Goal: Task Accomplishment & Management: Use online tool/utility

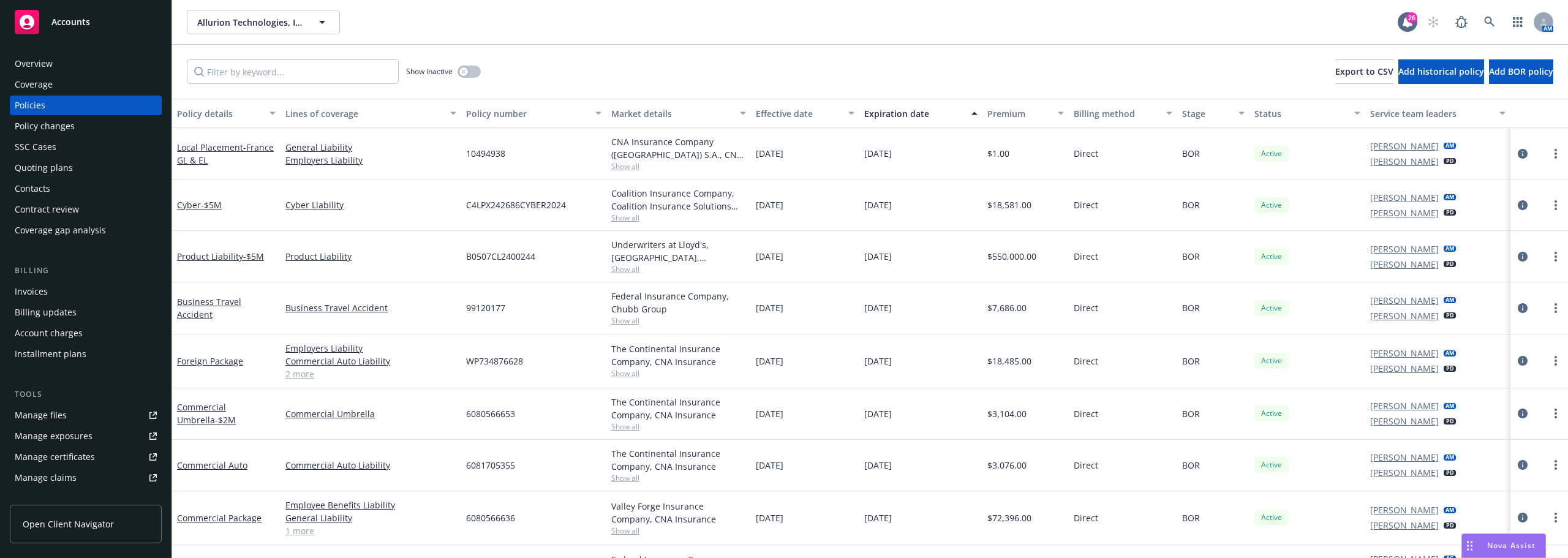
click at [65, 174] on div "Quoting plans" at bounding box center [44, 168] width 58 height 19
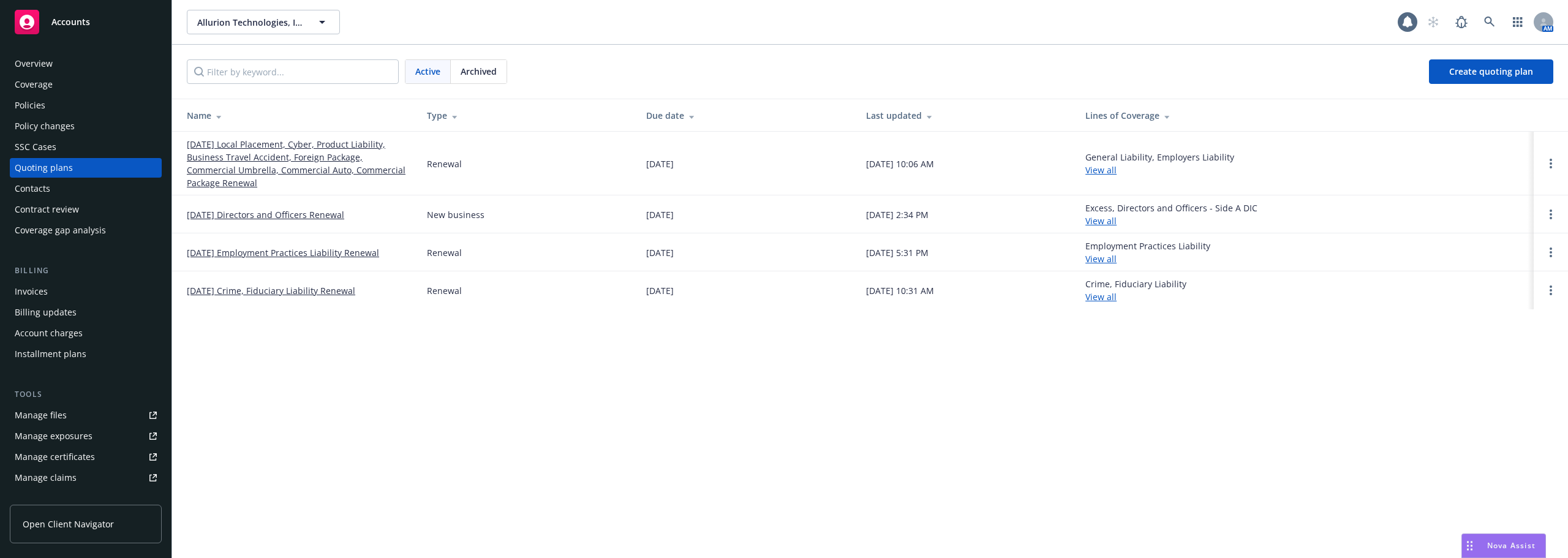
click at [75, 107] on div "Policies" at bounding box center [85, 105] width 142 height 19
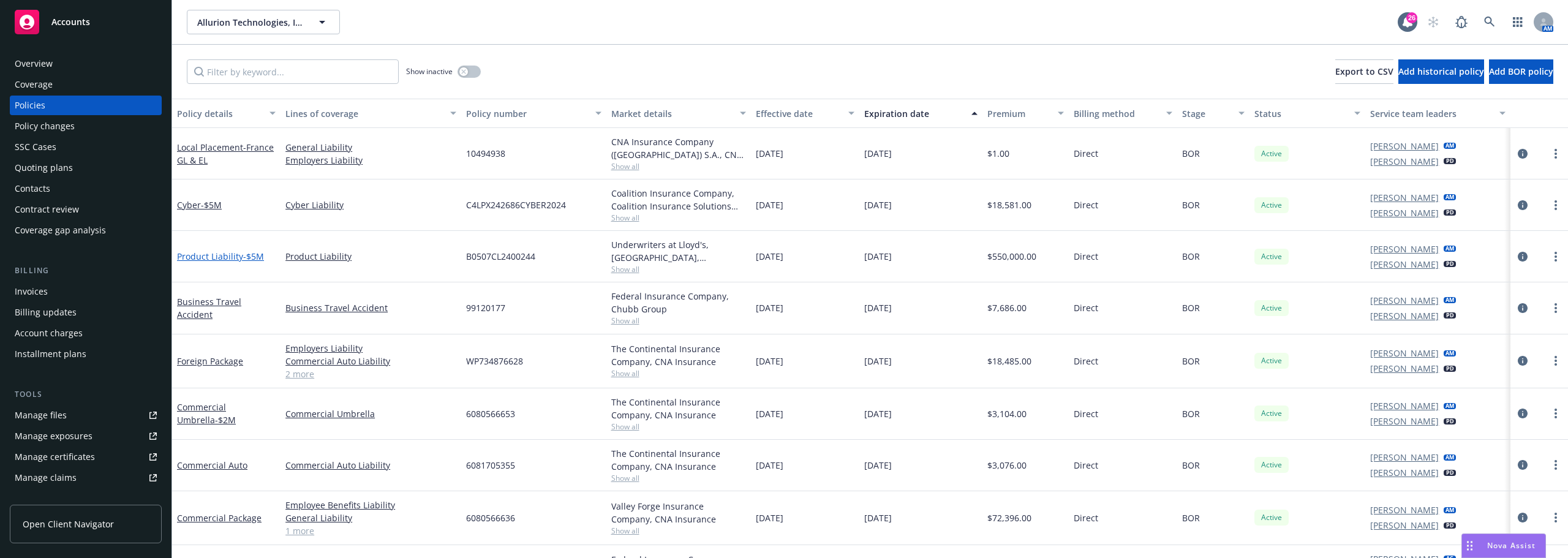
click at [221, 255] on link "Product Liability - $5M" at bounding box center [220, 256] width 87 height 11
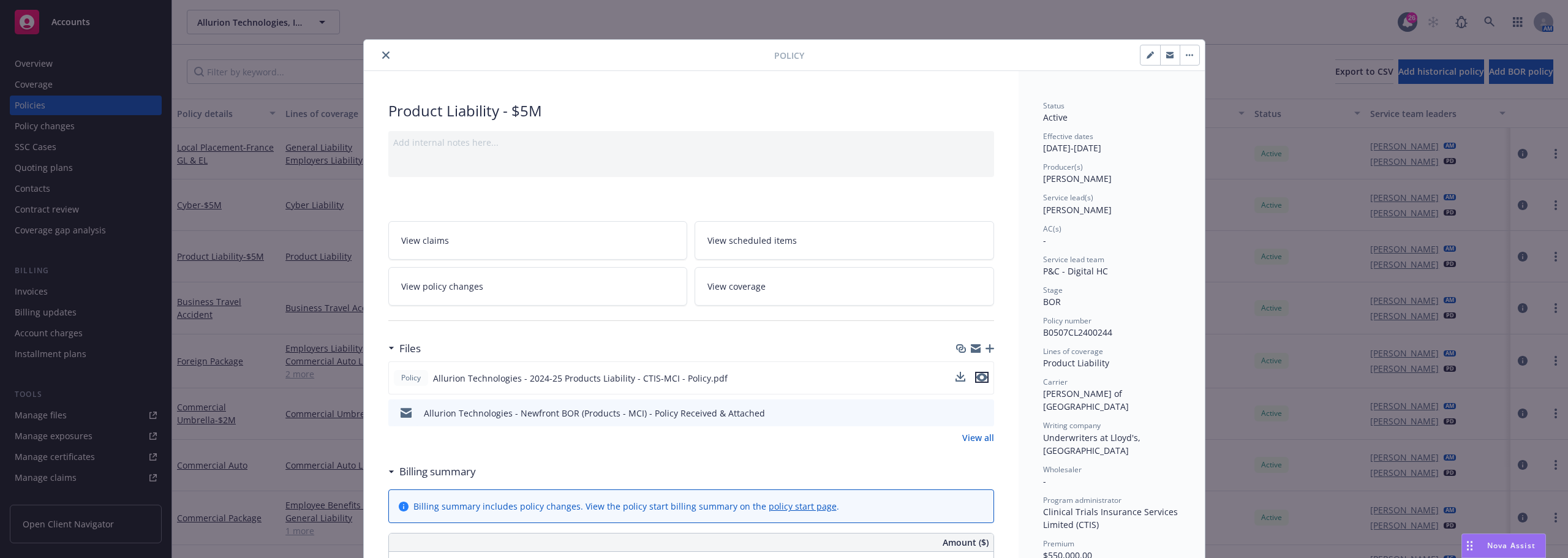
click at [982, 376] on icon "preview file" at bounding box center [982, 377] width 11 height 9
click at [382, 55] on icon "close" at bounding box center [385, 54] width 7 height 7
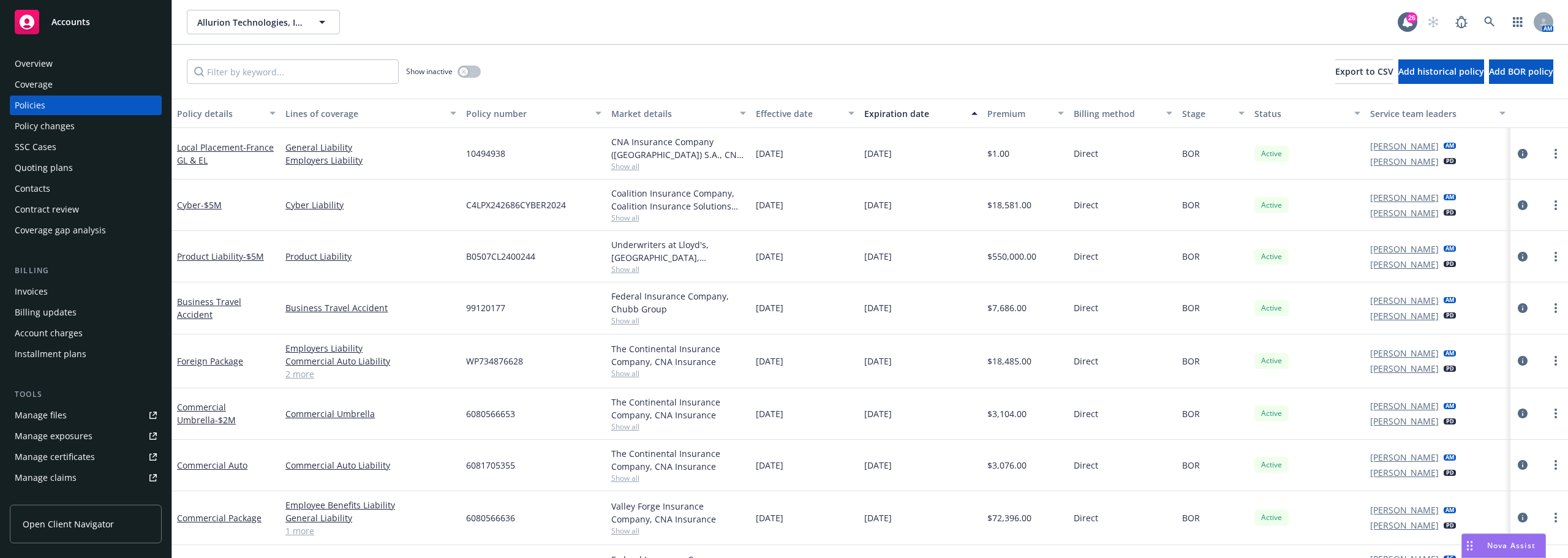
click at [45, 168] on div "Quoting plans" at bounding box center [44, 168] width 58 height 19
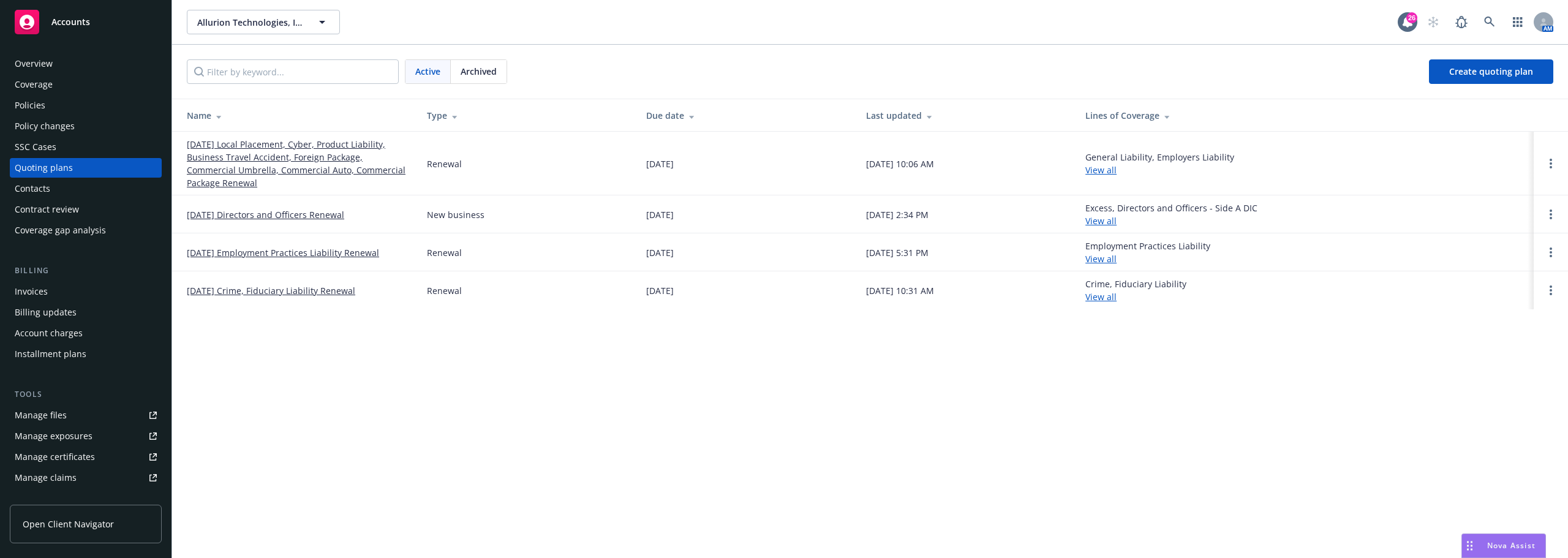
click at [325, 177] on link "09/13/25 Local Placement, Cyber, Product Liability, Business Travel Accident, F…" at bounding box center [297, 163] width 221 height 51
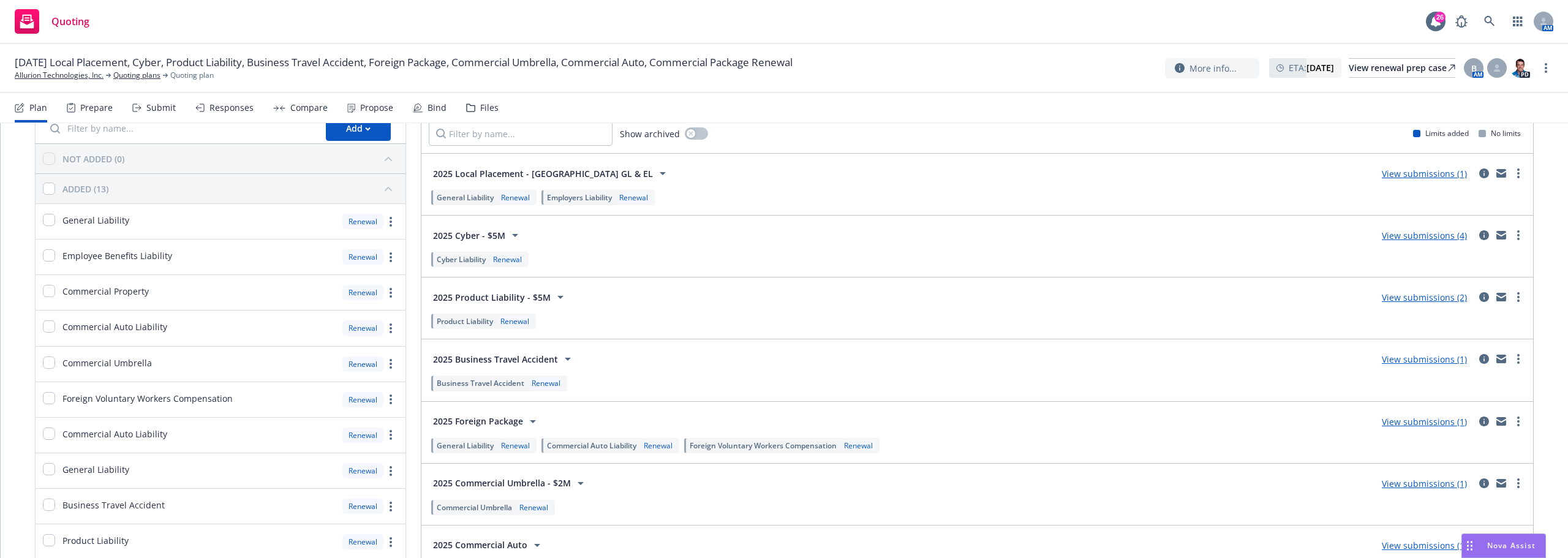
scroll to position [41, 0]
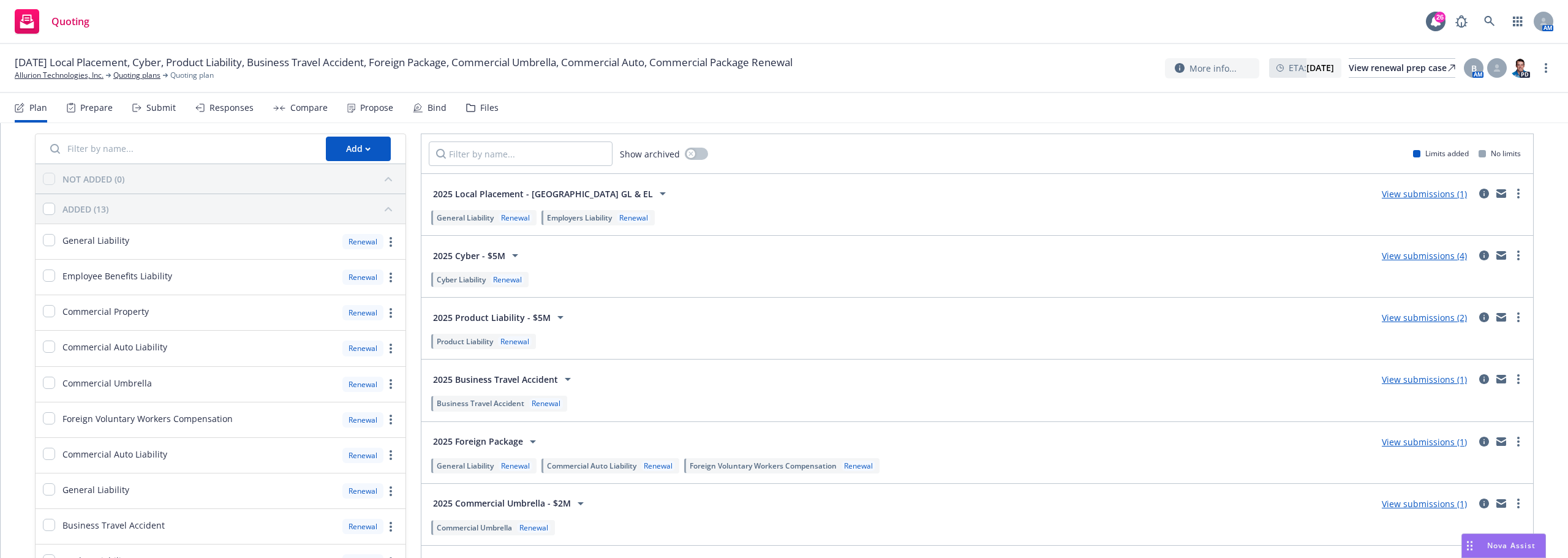
click at [531, 314] on span "2025 Product Liability - $5M" at bounding box center [492, 318] width 118 height 13
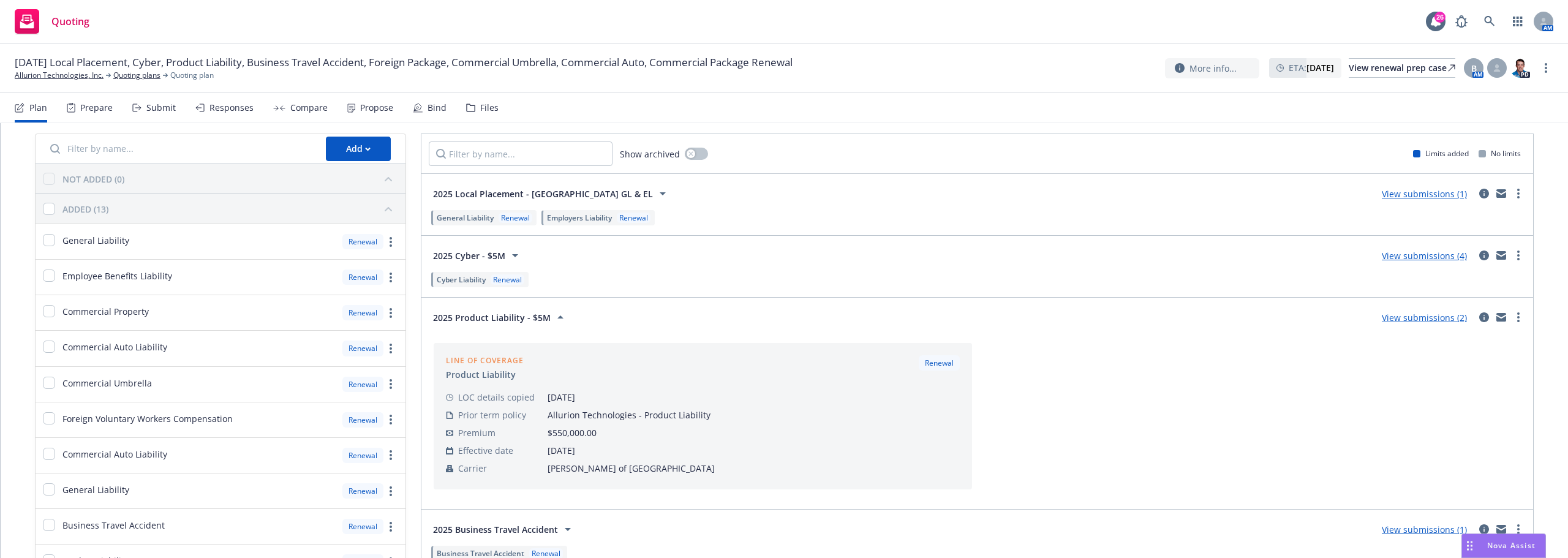
click at [1436, 320] on link "View submissions (2)" at bounding box center [1424, 317] width 85 height 11
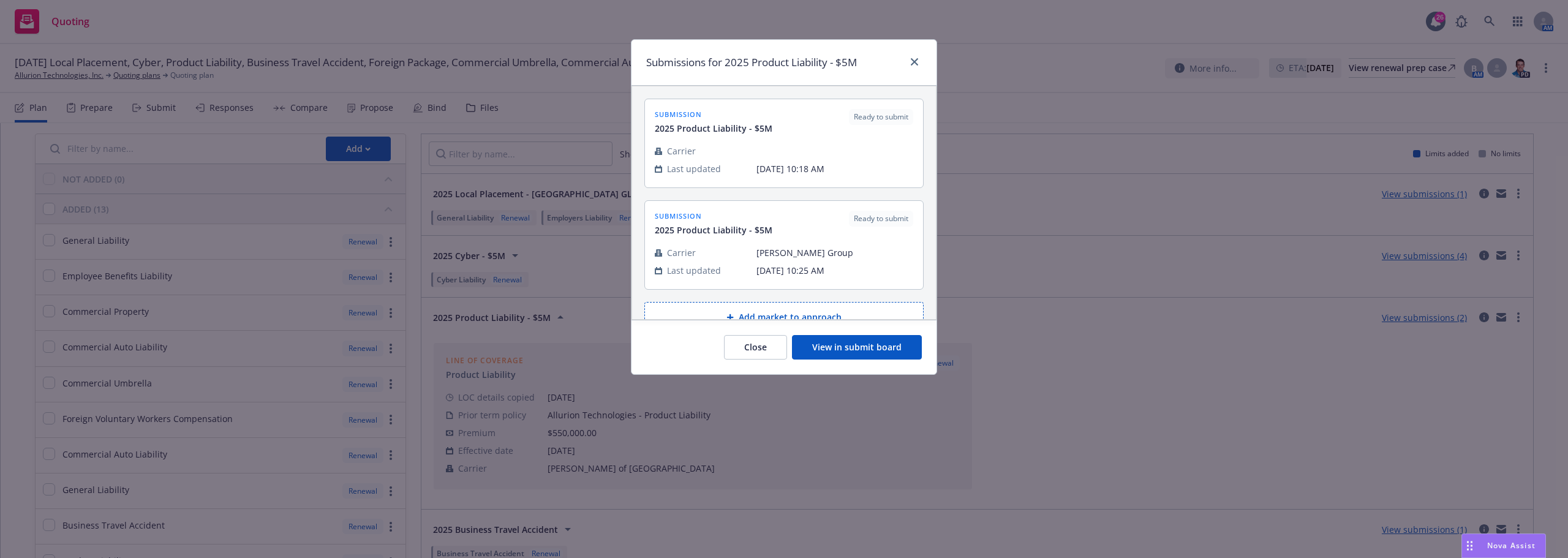
click at [830, 350] on button "View in submit board" at bounding box center [857, 347] width 130 height 24
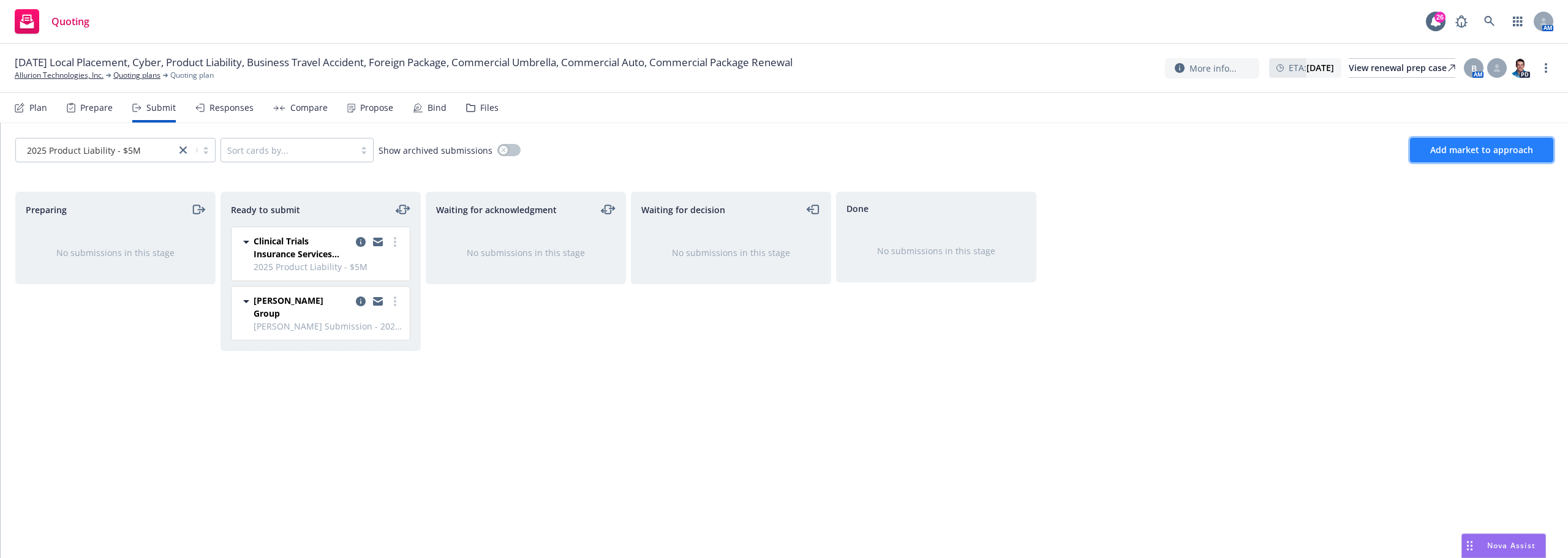
click at [1473, 147] on span "Add market to approach" at bounding box center [1482, 149] width 103 height 11
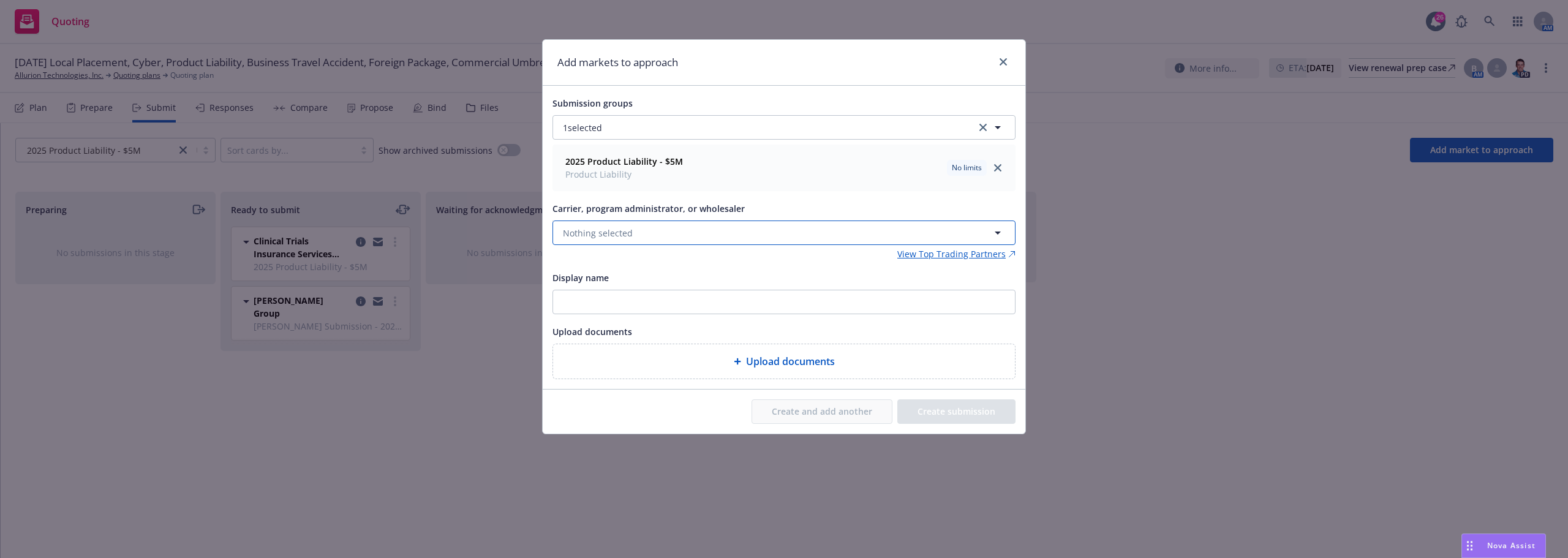
click at [639, 232] on button "Nothing selected" at bounding box center [784, 233] width 463 height 24
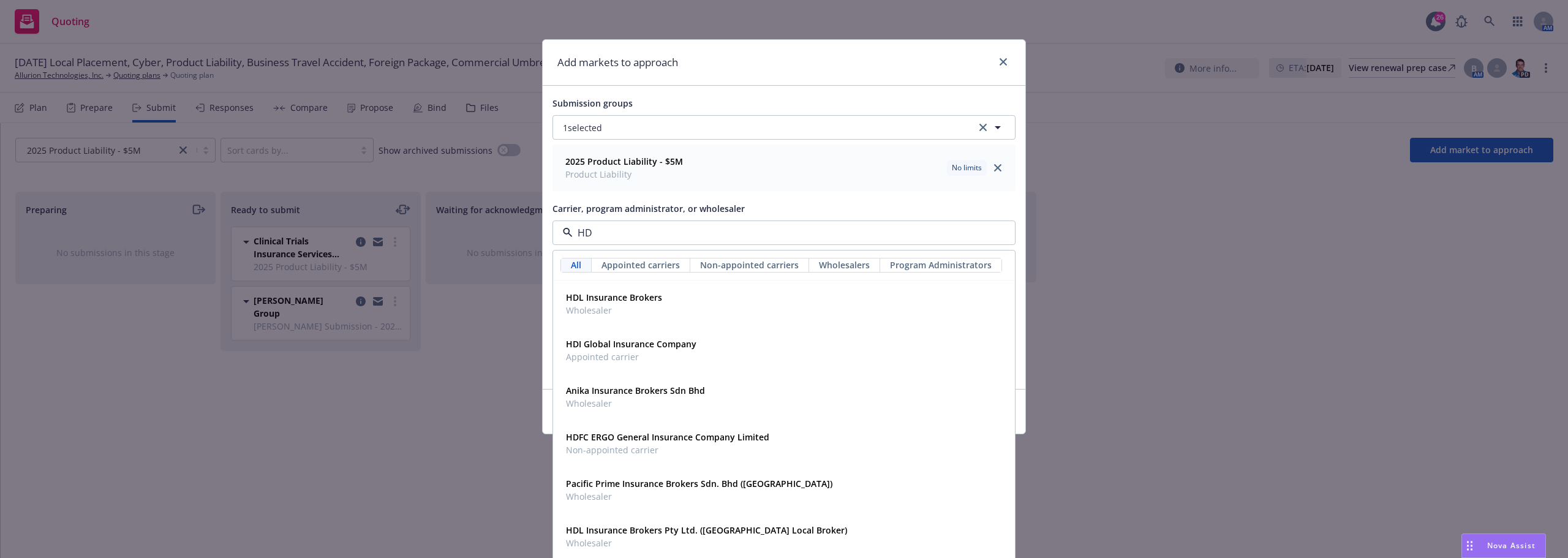
type input "HDI"
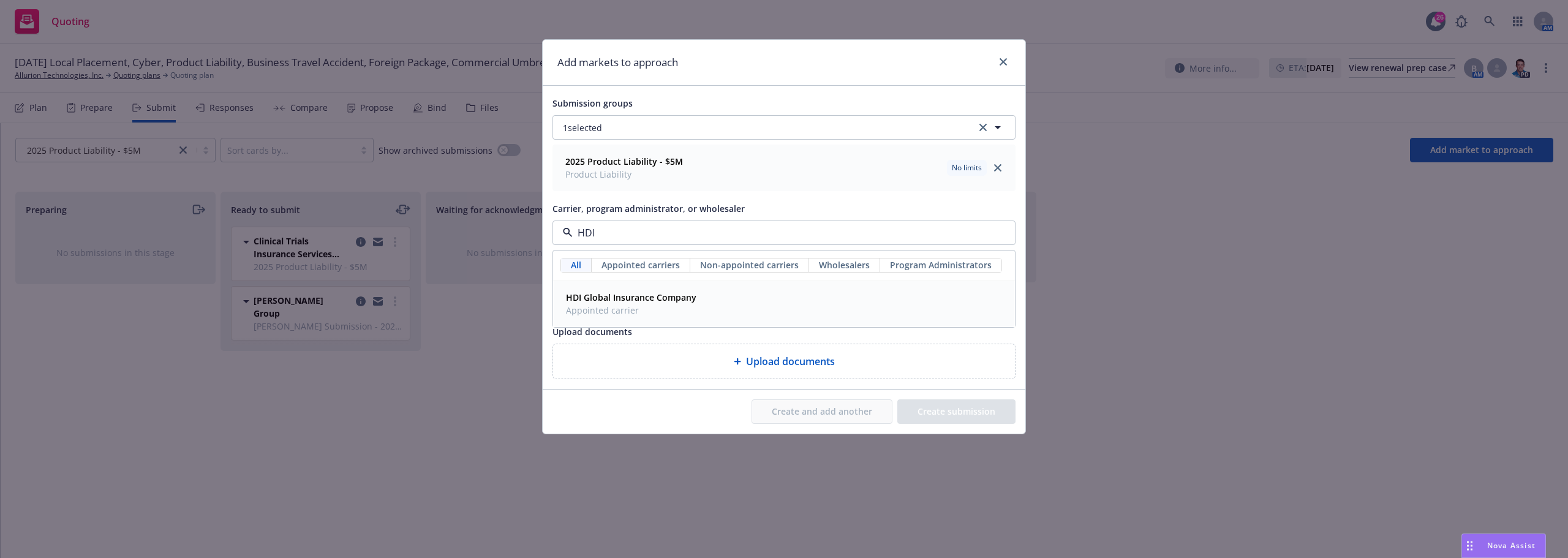
click at [655, 298] on strong "HDI Global Insurance Company" at bounding box center [631, 298] width 131 height 11
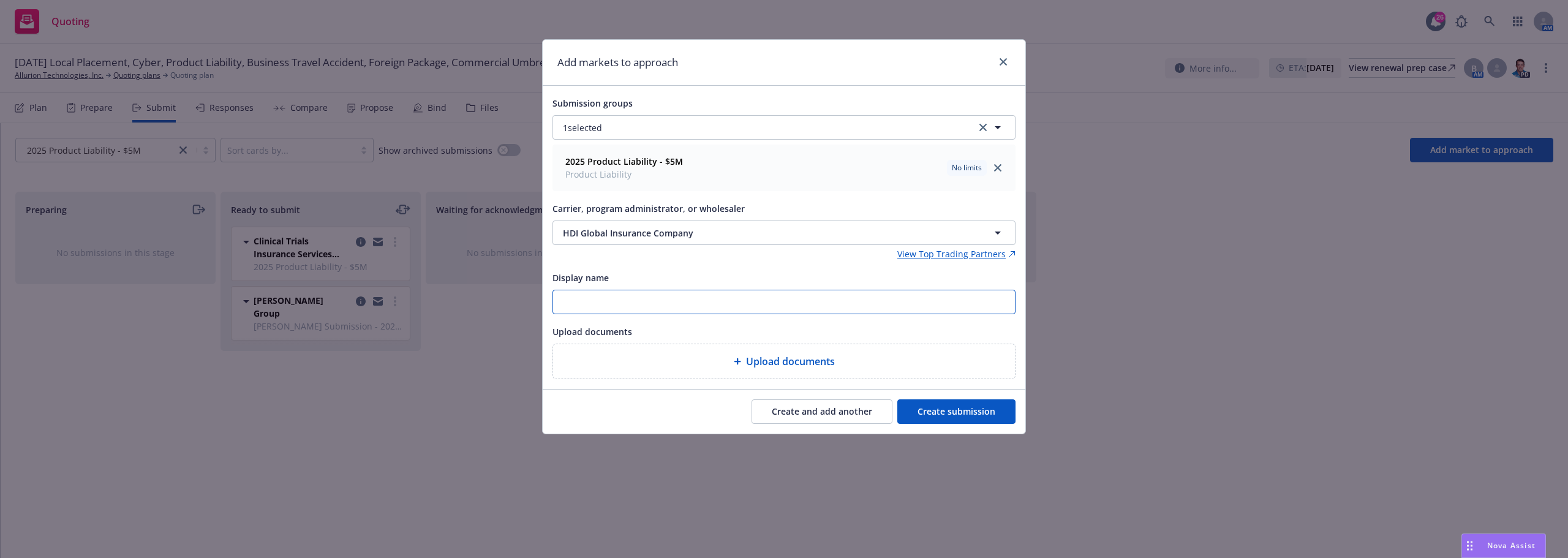
click at [647, 298] on input "Display name" at bounding box center [784, 302] width 462 height 24
type input "HDI Submission"
click at [958, 406] on button "Create submission" at bounding box center [956, 411] width 118 height 24
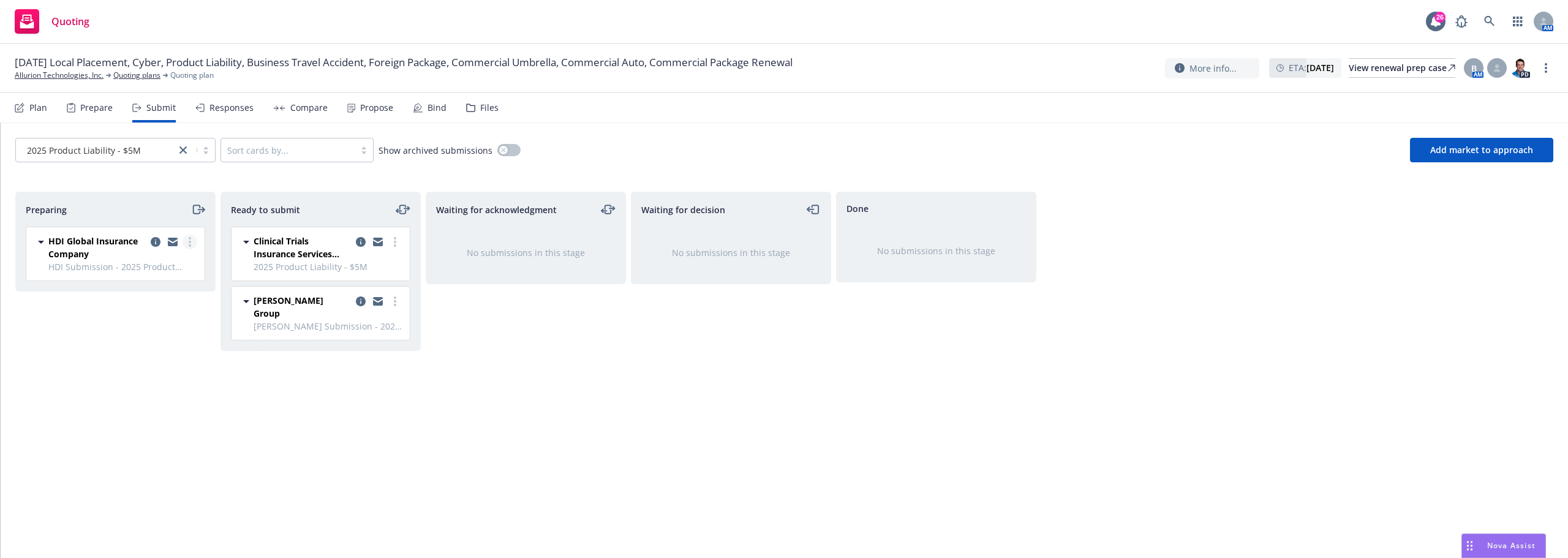
click at [187, 243] on link "more" at bounding box center [190, 242] width 15 height 15
click at [141, 261] on span "Complete preparation" at bounding box center [134, 267] width 120 height 11
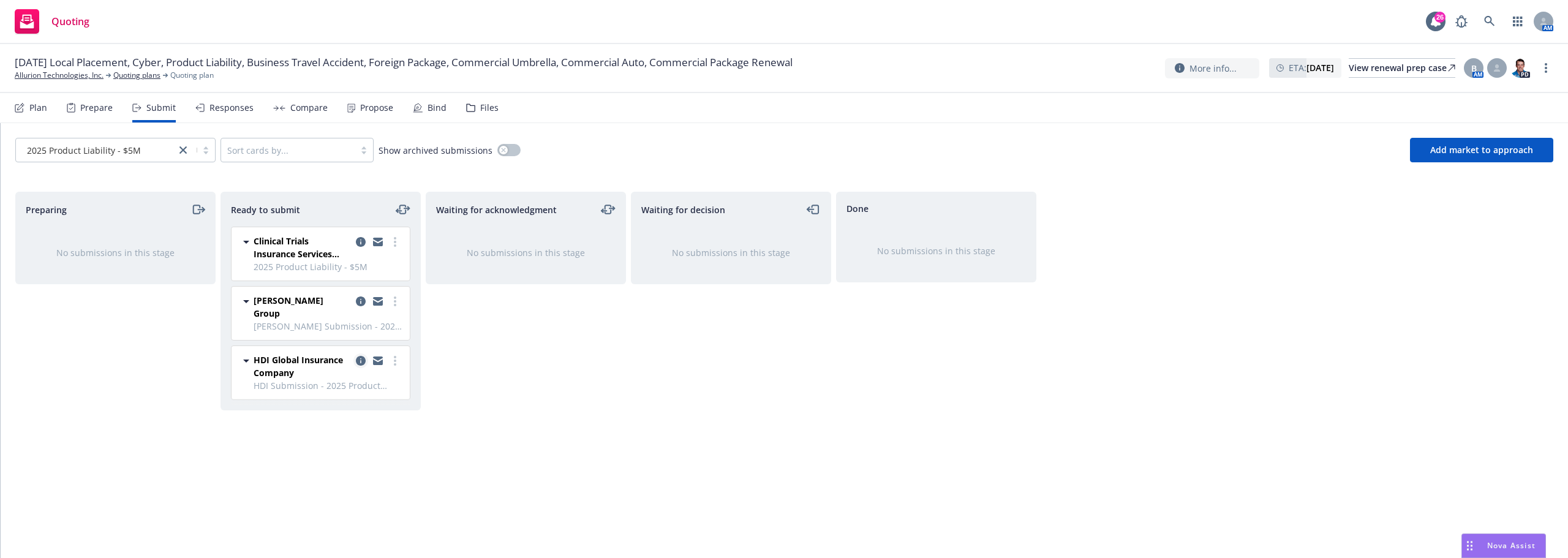
click at [362, 356] on icon "copy logging email" at bounding box center [361, 361] width 10 height 10
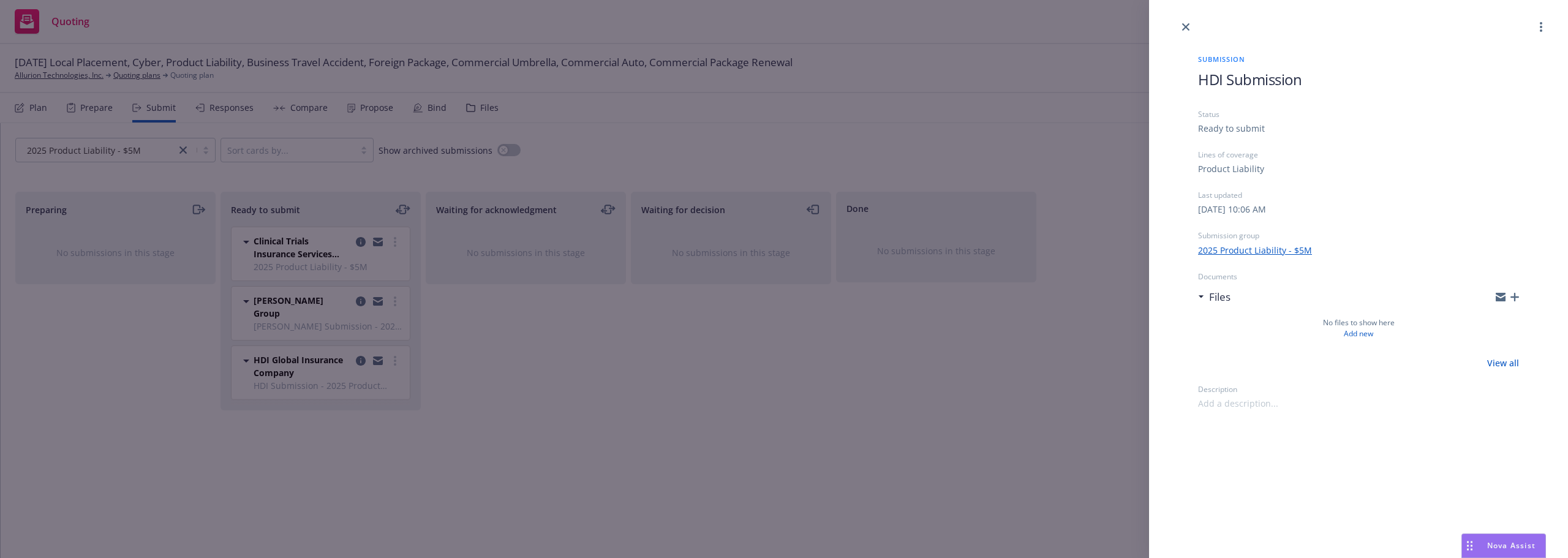
click at [1511, 299] on icon "button" at bounding box center [1514, 297] width 9 height 9
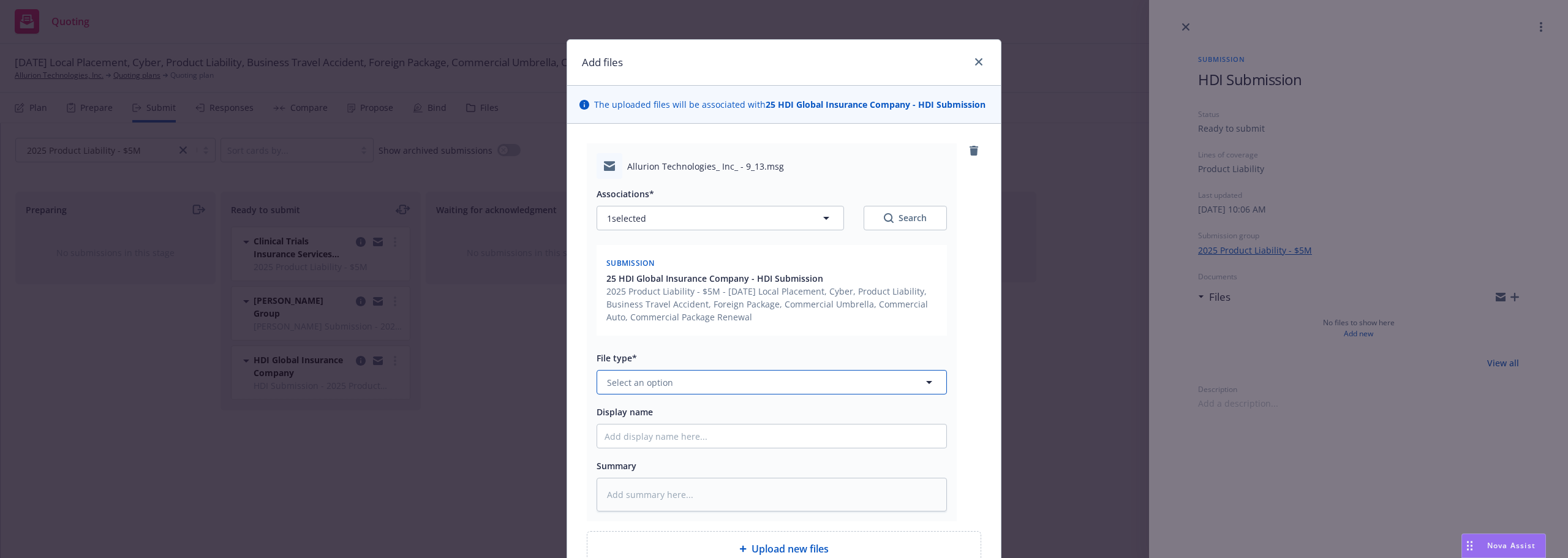
click at [668, 371] on button "Select an option" at bounding box center [772, 382] width 350 height 24
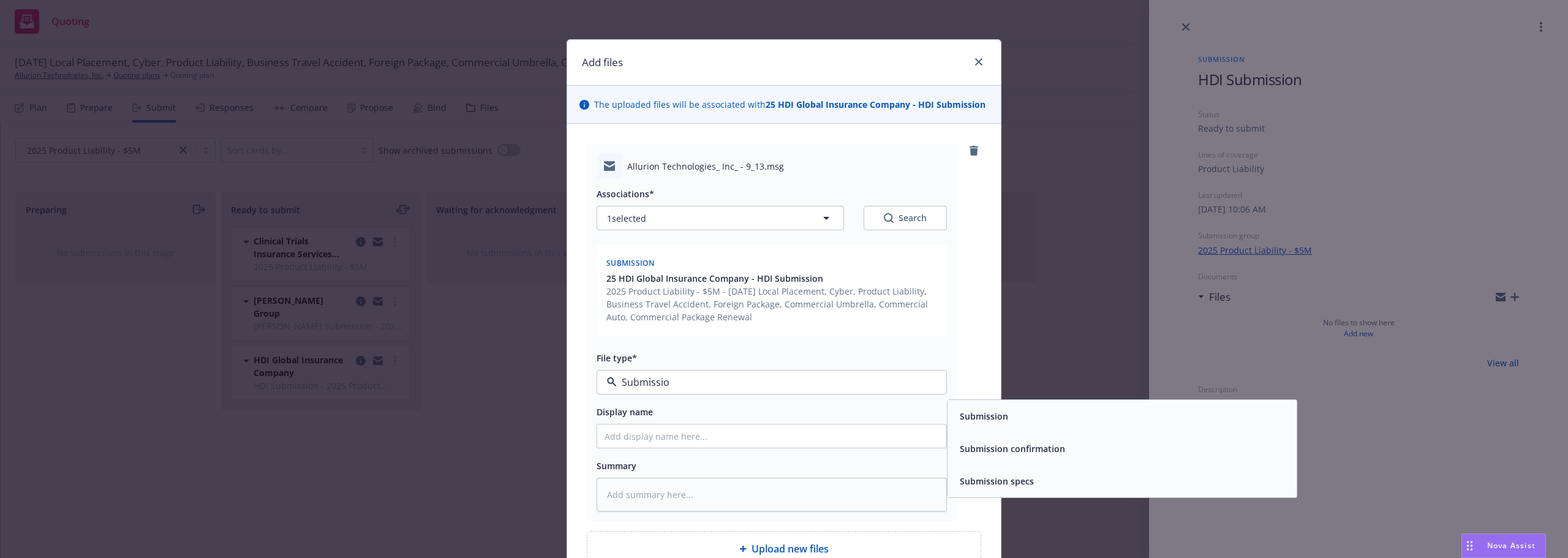
type input "Submission"
click at [1033, 418] on div "Submission" at bounding box center [1122, 416] width 334 height 18
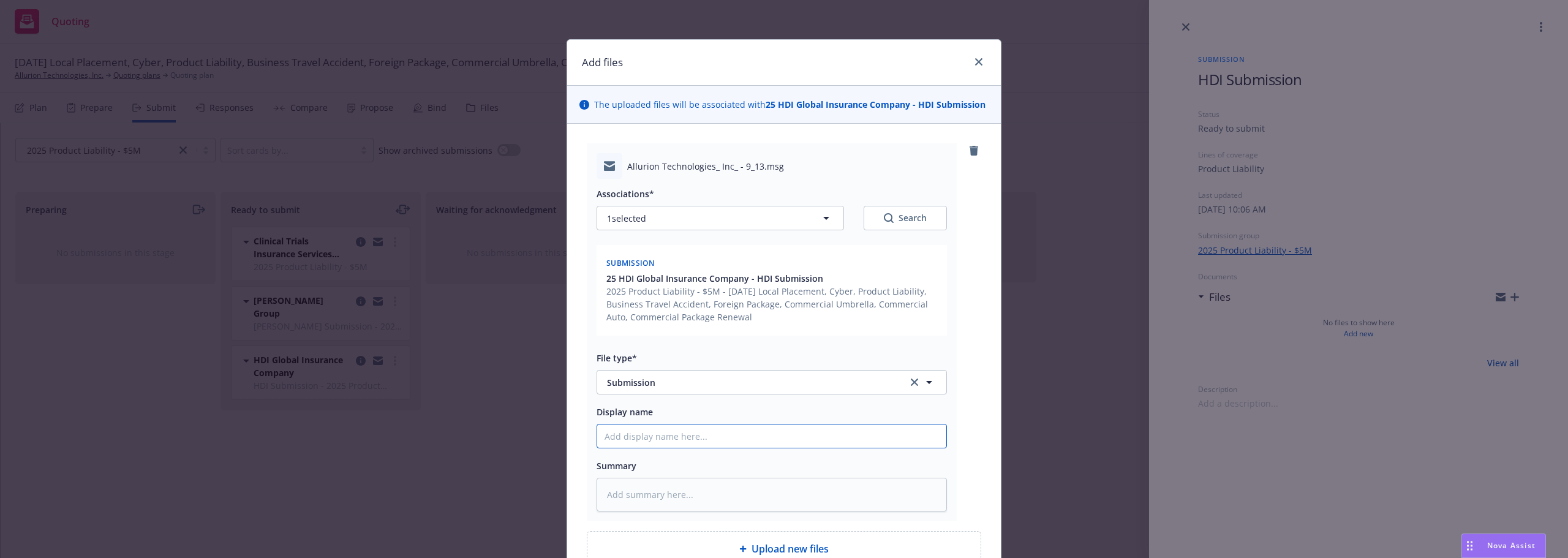
click at [779, 431] on input "Display name" at bounding box center [771, 436] width 349 height 24
type textarea "x"
type input "H"
type textarea "x"
type input "HD"
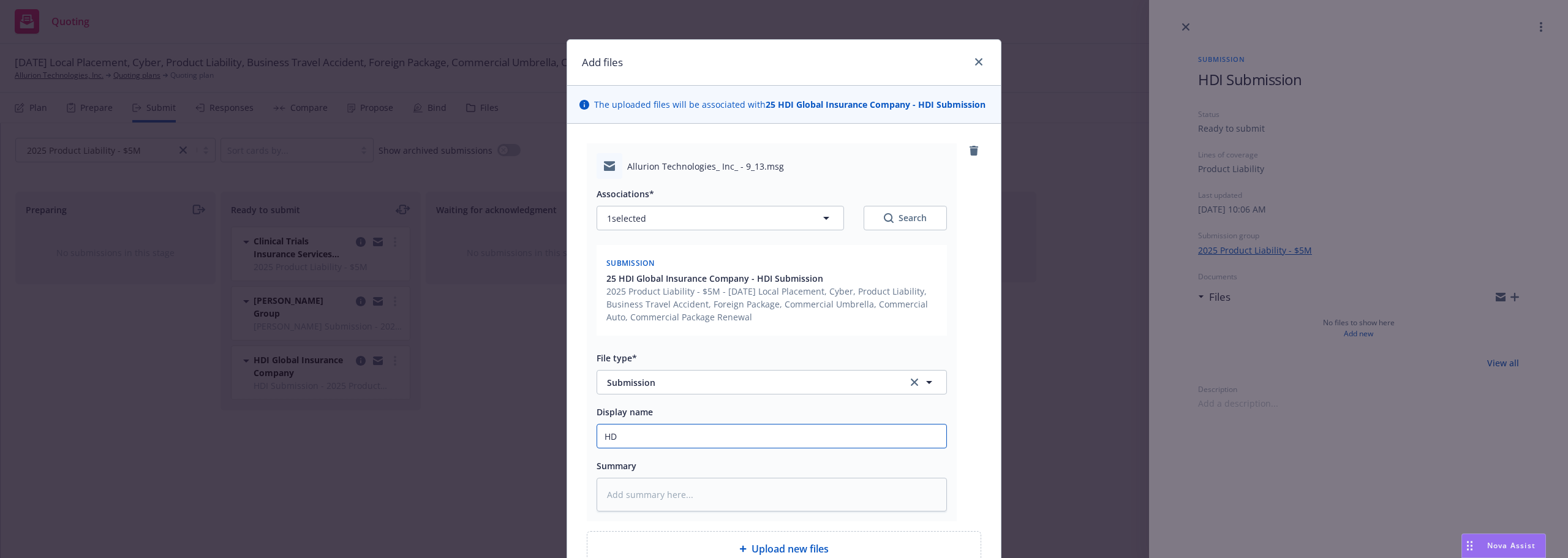
type textarea "x"
type input "HDI"
type textarea "x"
type input "HDI"
type textarea "x"
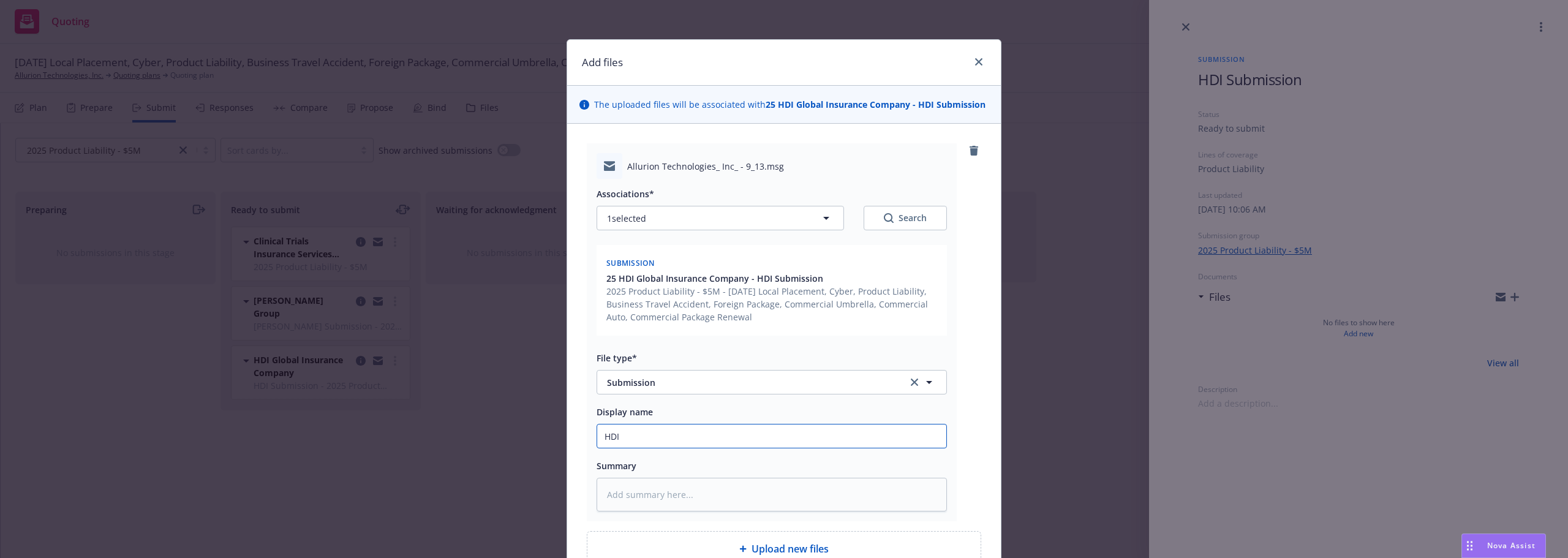
type input "HDI S"
type textarea "x"
type input "HDI Su"
type textarea "x"
type input "HDI Sub"
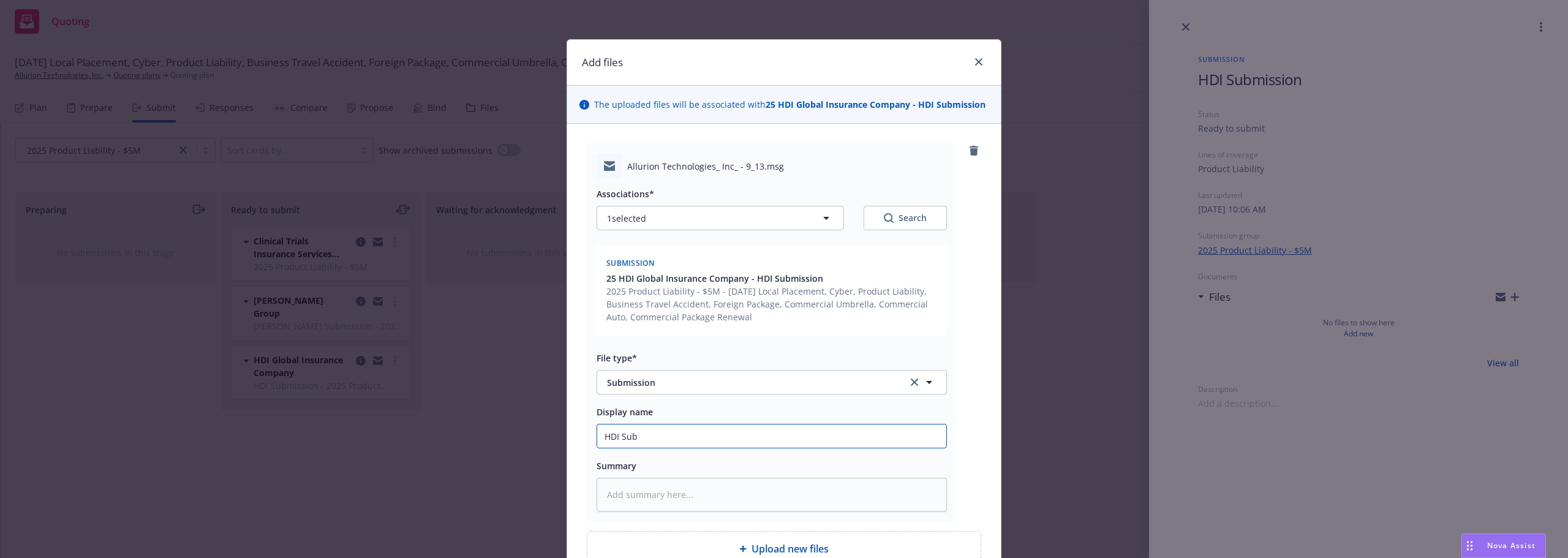
type textarea "x"
type input "HDI Subm"
type textarea "x"
type input "HDI Submi"
type textarea "x"
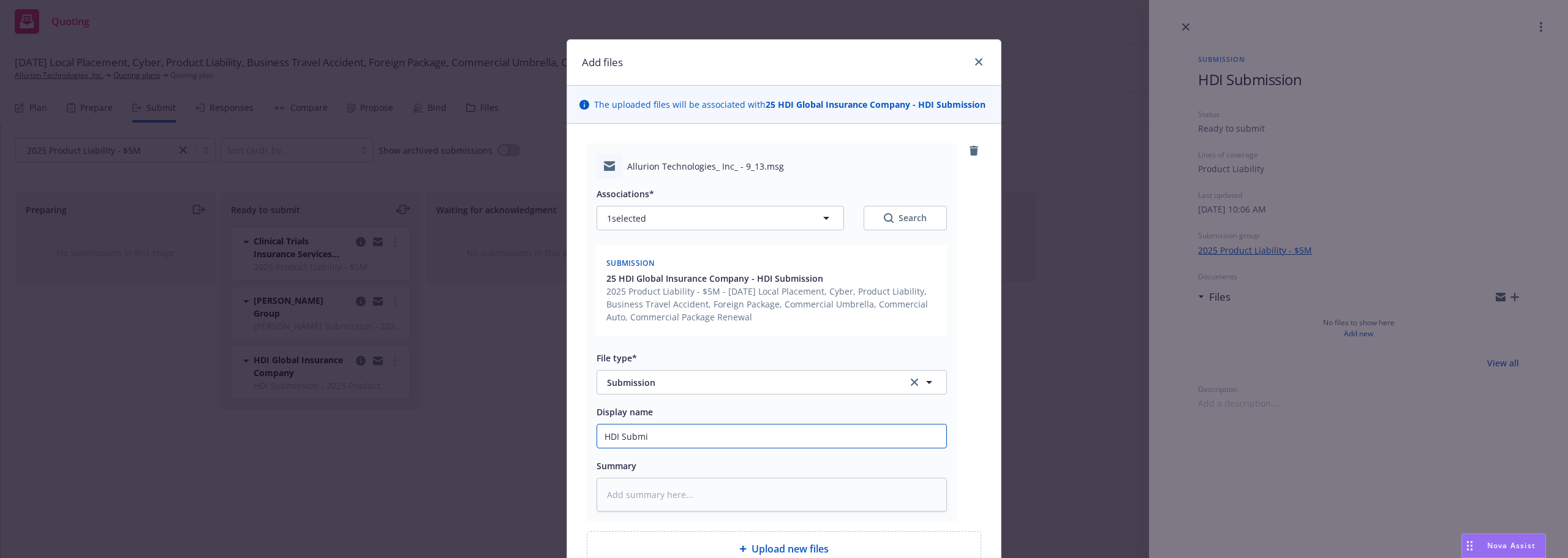
type input "HDI Submis"
type textarea "x"
type input "HDI Submiss"
type textarea "x"
type input "HDI Submissi"
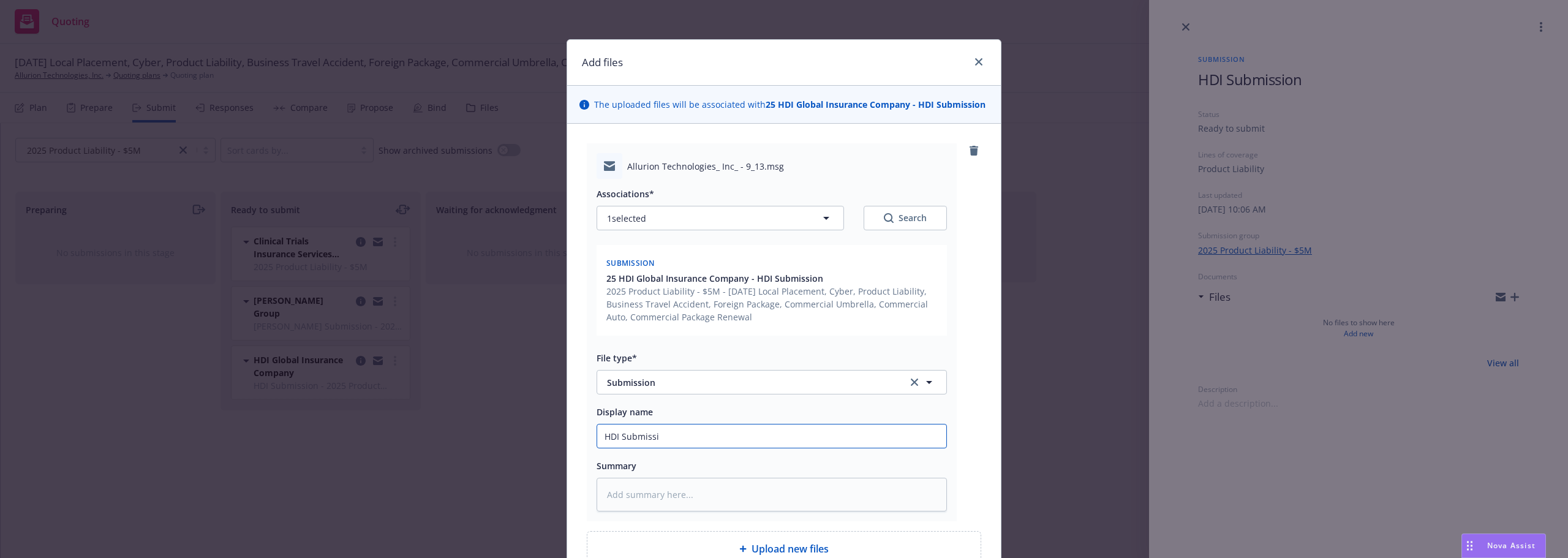
type textarea "x"
type input "HDI Submissio"
type textarea "x"
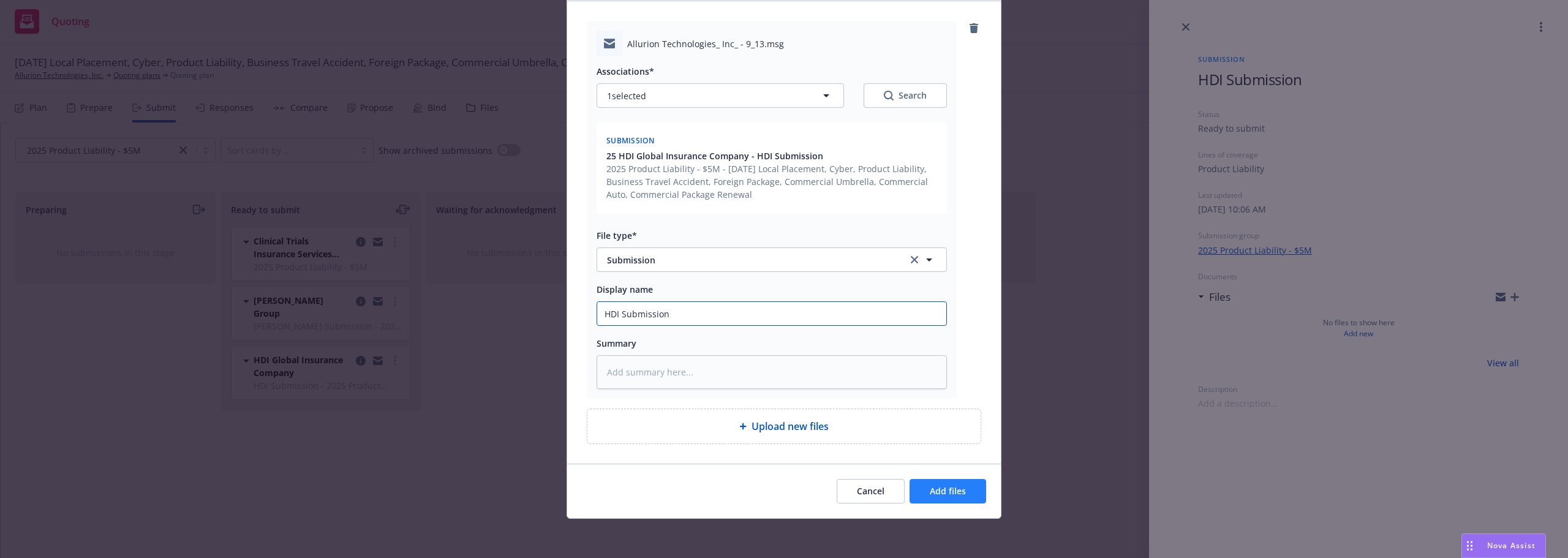
type input "HDI Submission"
click at [958, 501] on button "Add files" at bounding box center [948, 491] width 76 height 24
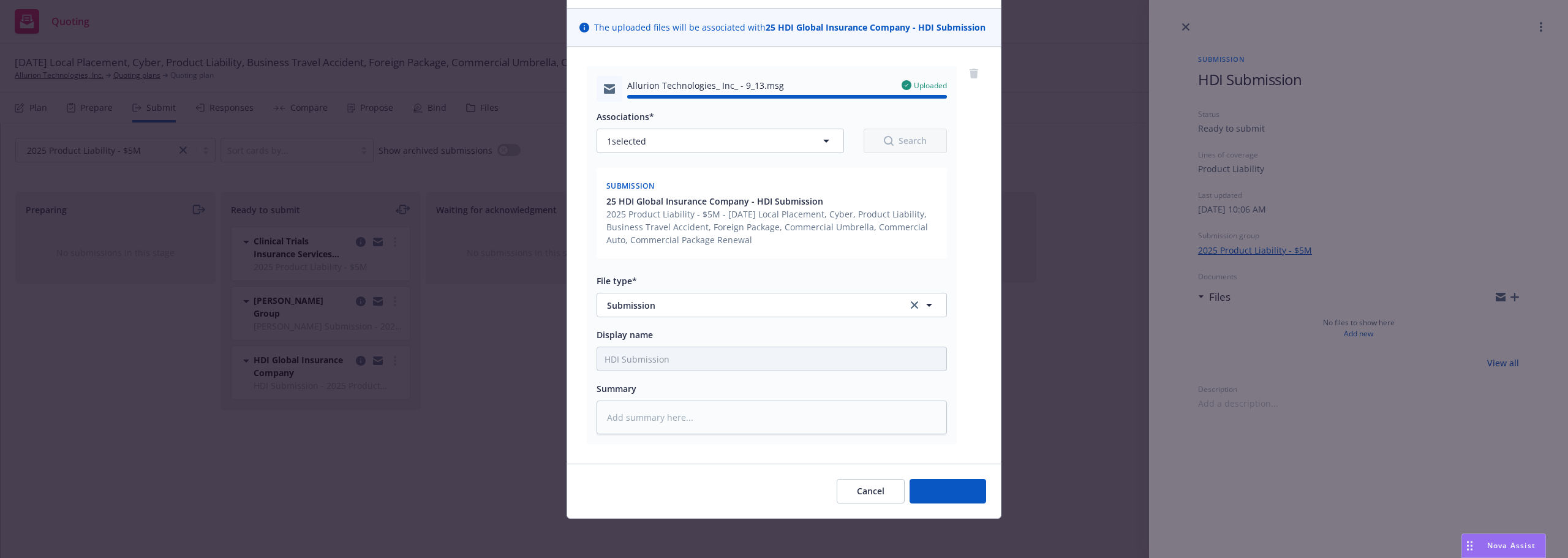
type textarea "x"
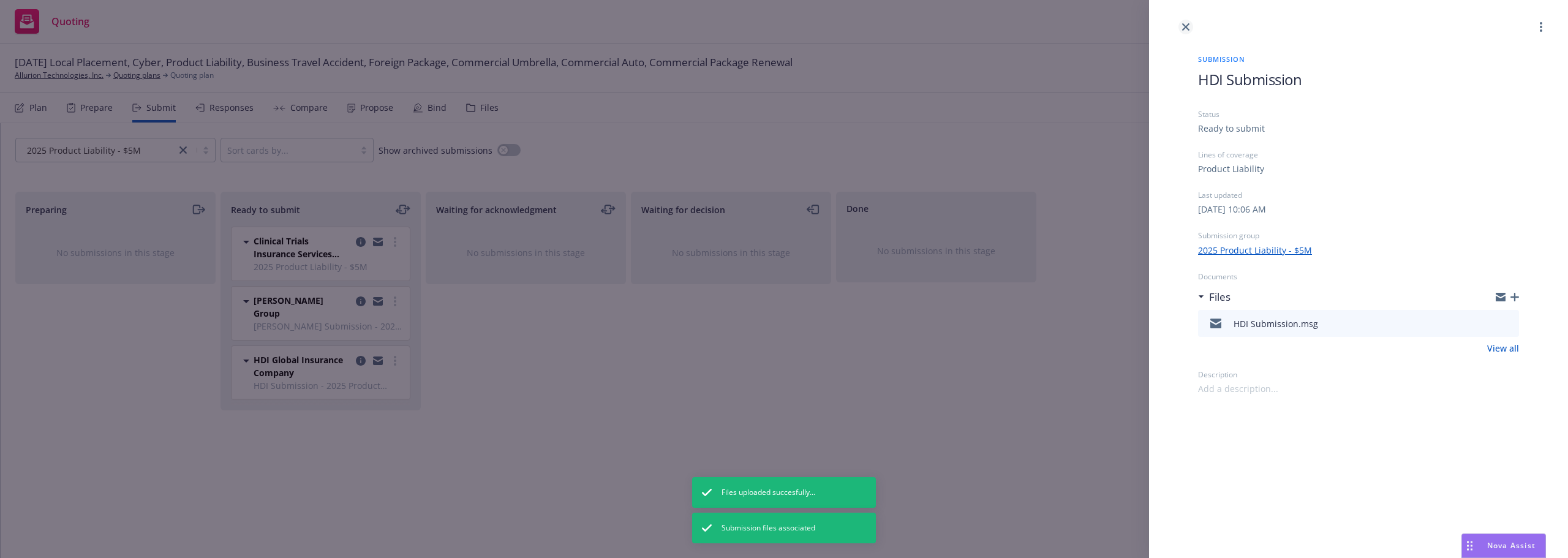
click at [1185, 29] on icon "close" at bounding box center [1186, 27] width 7 height 7
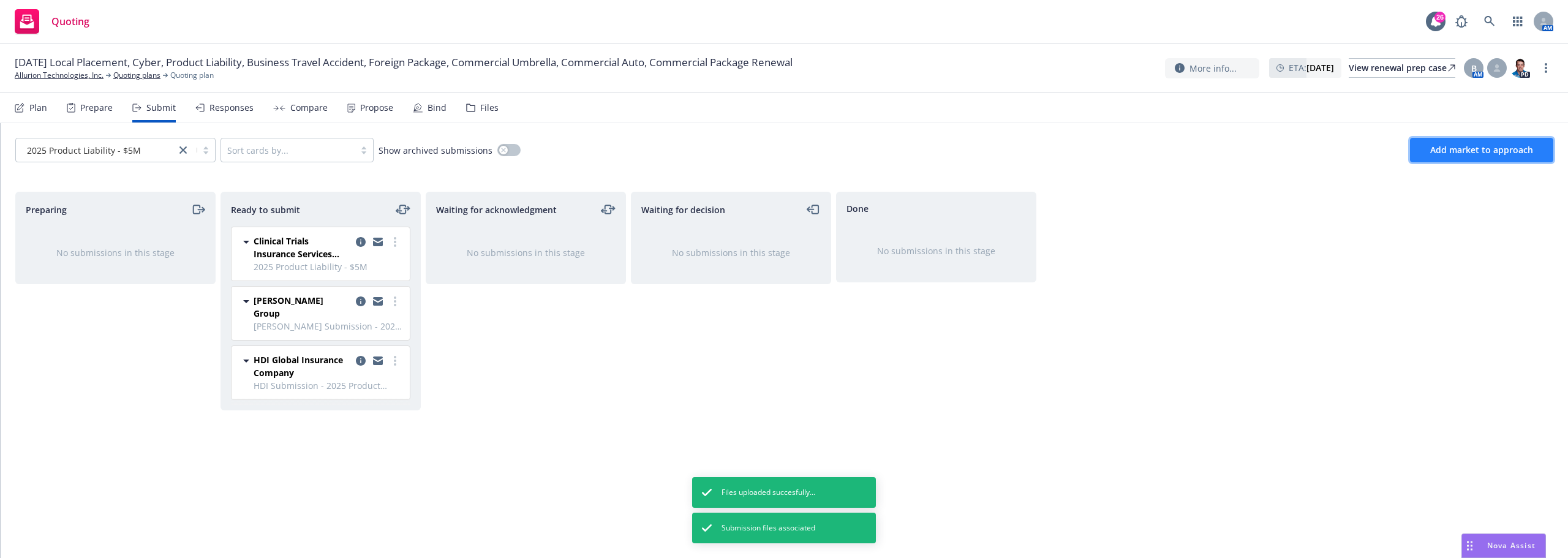
click at [1490, 154] on span "Add market to approach" at bounding box center [1482, 149] width 103 height 11
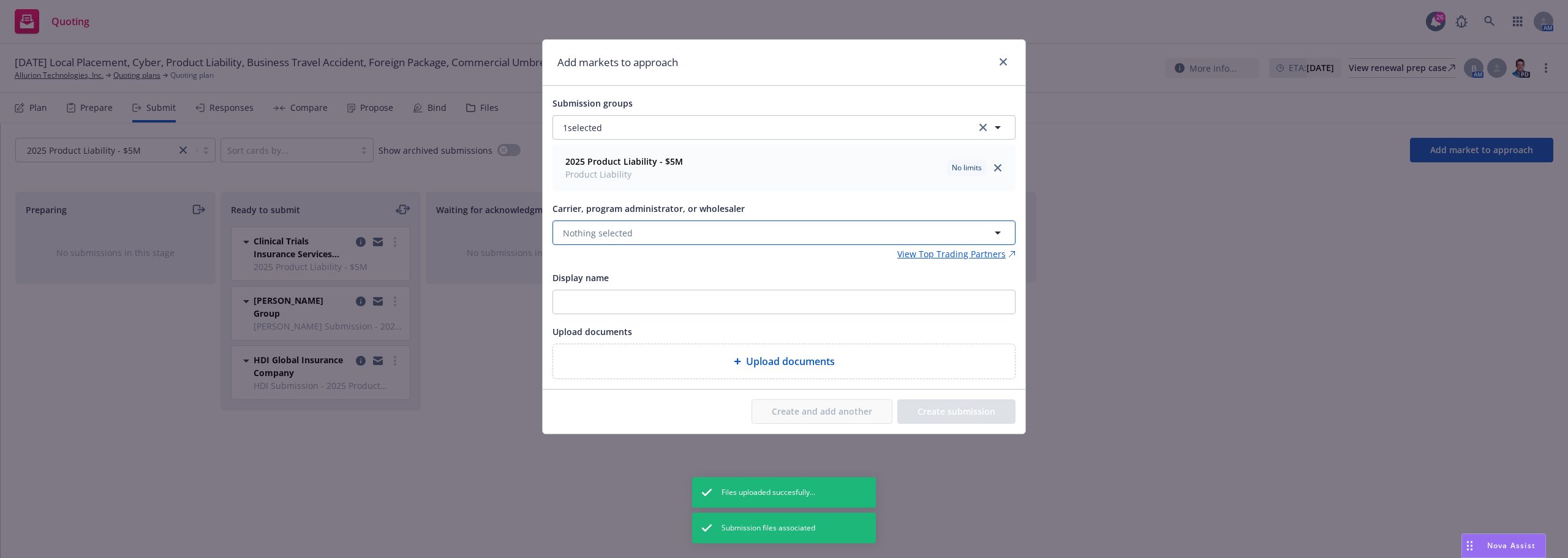
click at [639, 233] on button "Nothing selected" at bounding box center [784, 233] width 463 height 24
type input "Northstar"
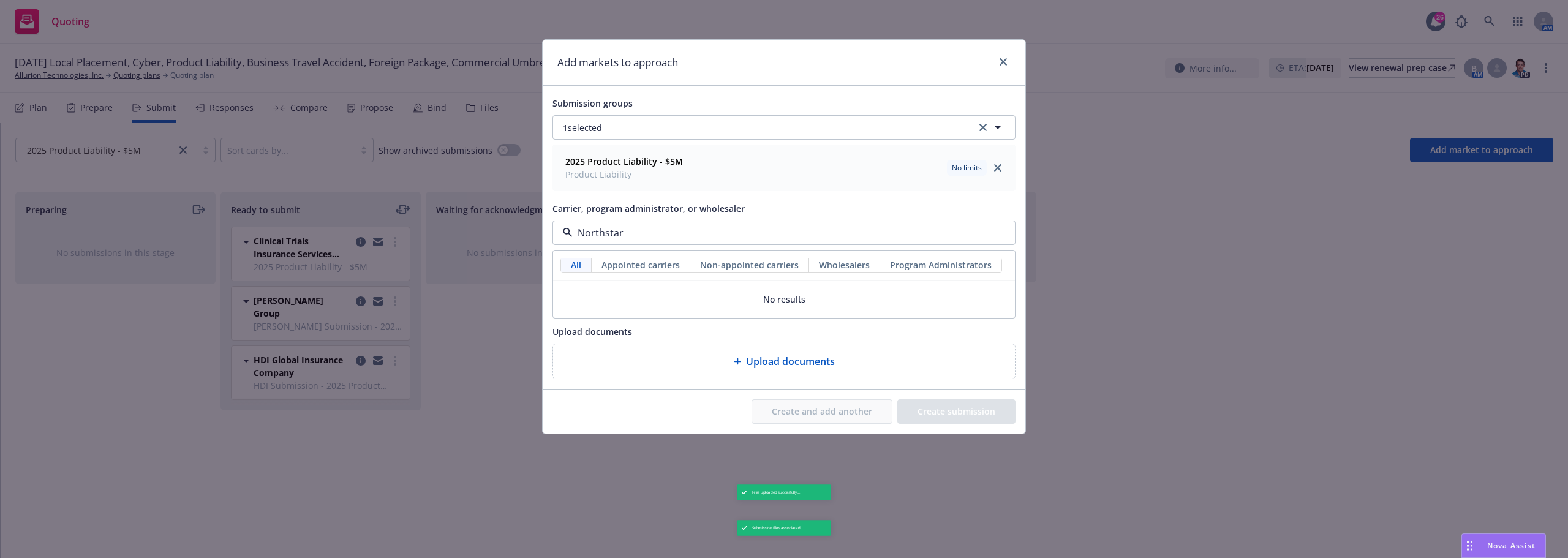
drag, startPoint x: 639, startPoint y: 233, endPoint x: 554, endPoint y: 233, distance: 85.0
click at [554, 233] on div "Northstar" at bounding box center [784, 233] width 463 height 24
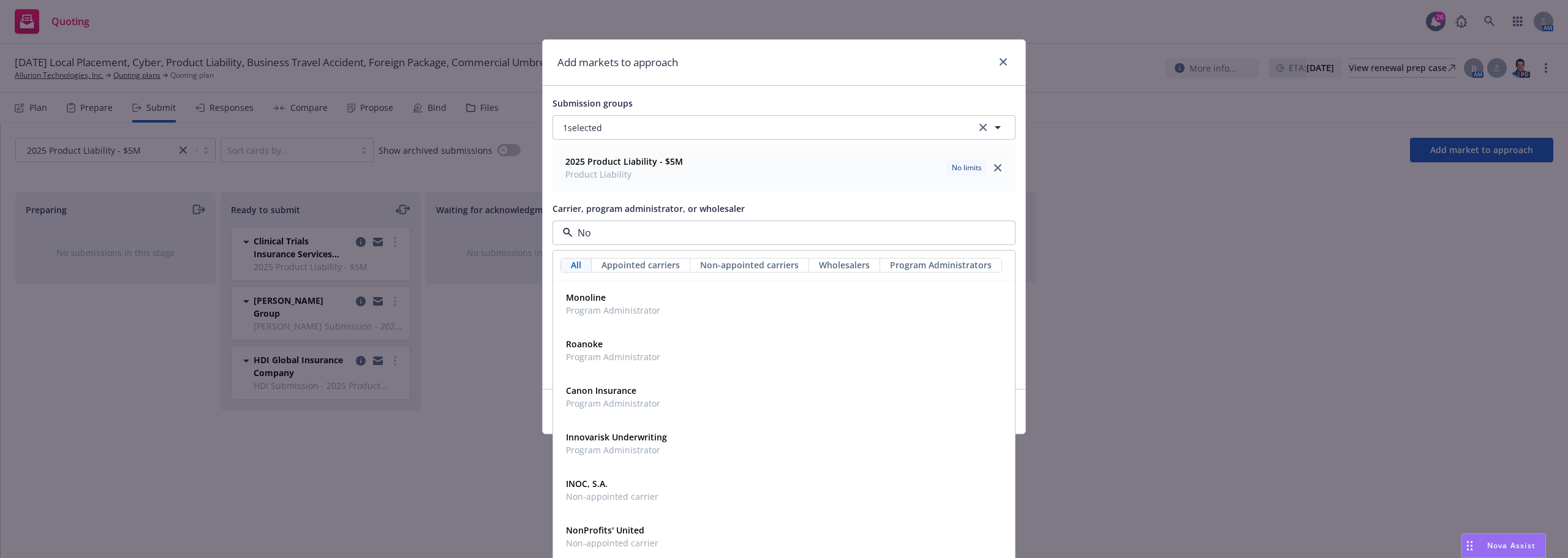
type input "N"
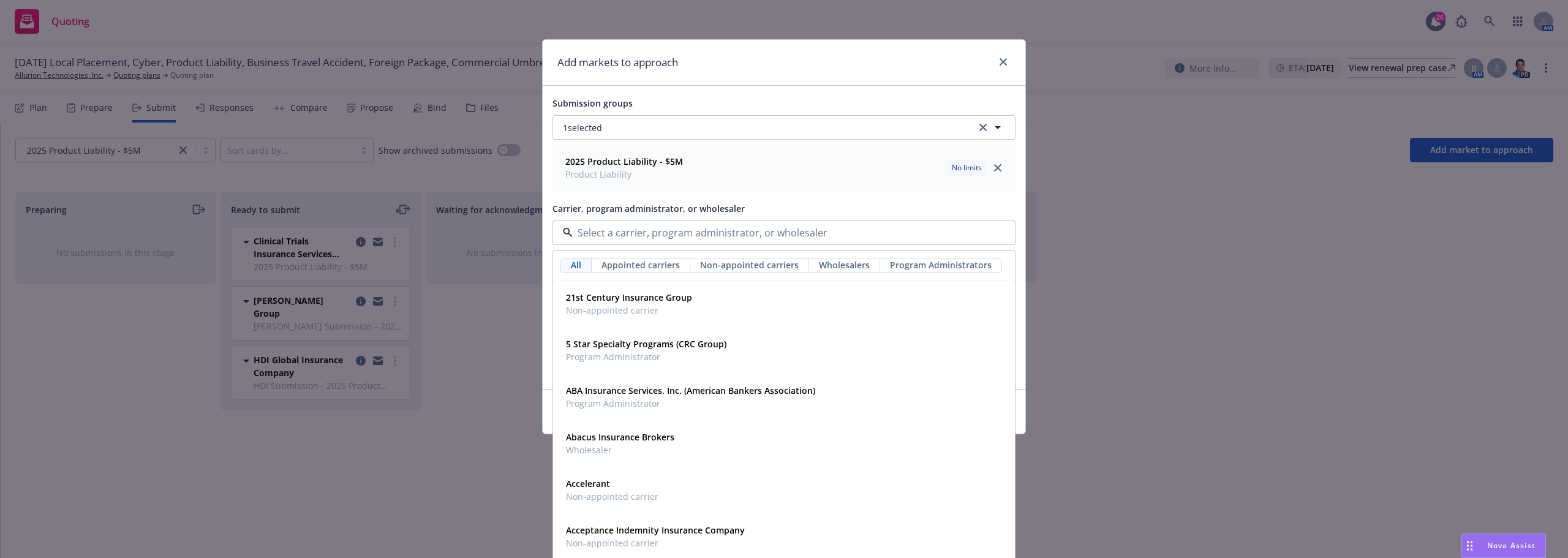
type input "A"
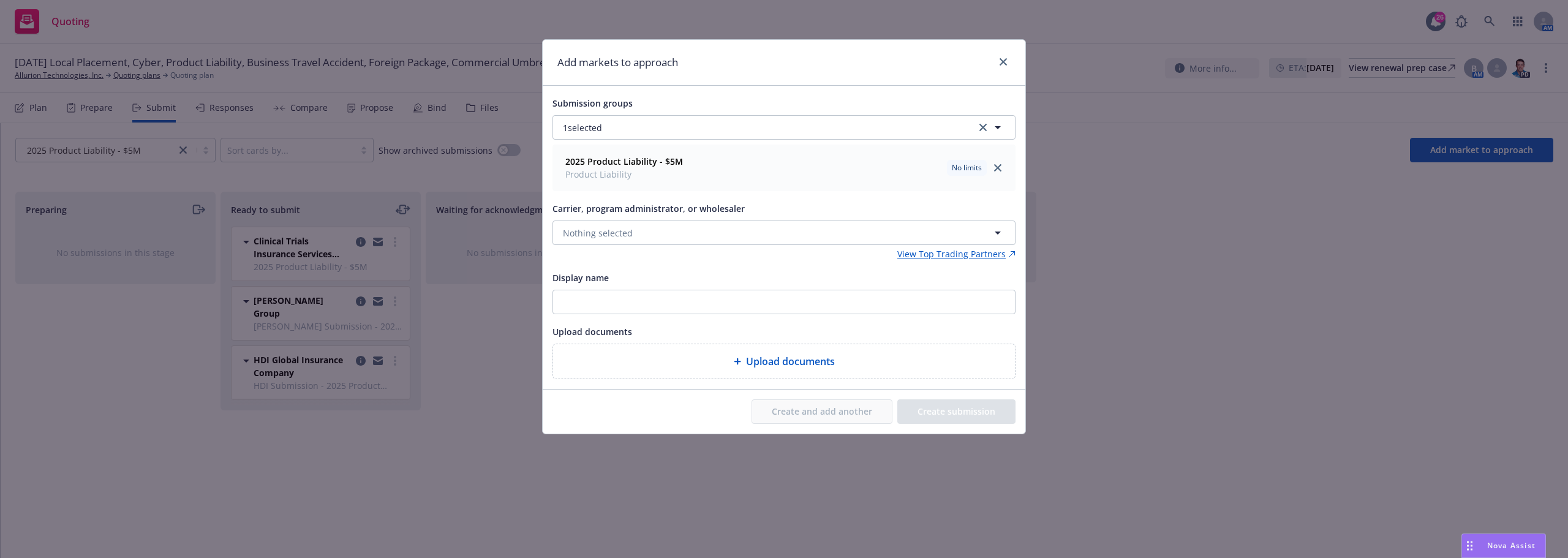
click at [1253, 198] on div "Add markets to approach Submission groups 1 selected 2025 Product Liability - $…" at bounding box center [784, 279] width 1568 height 558
click at [588, 236] on span "Nothing selected" at bounding box center [598, 233] width 70 height 13
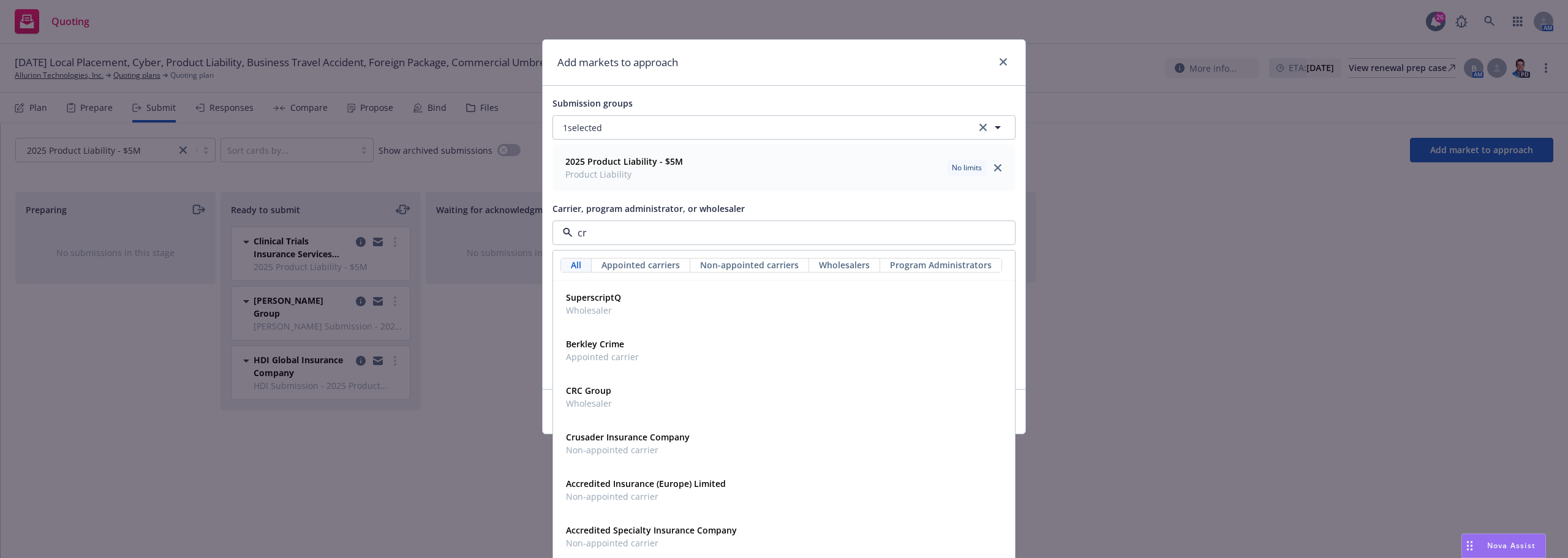
type input "crc"
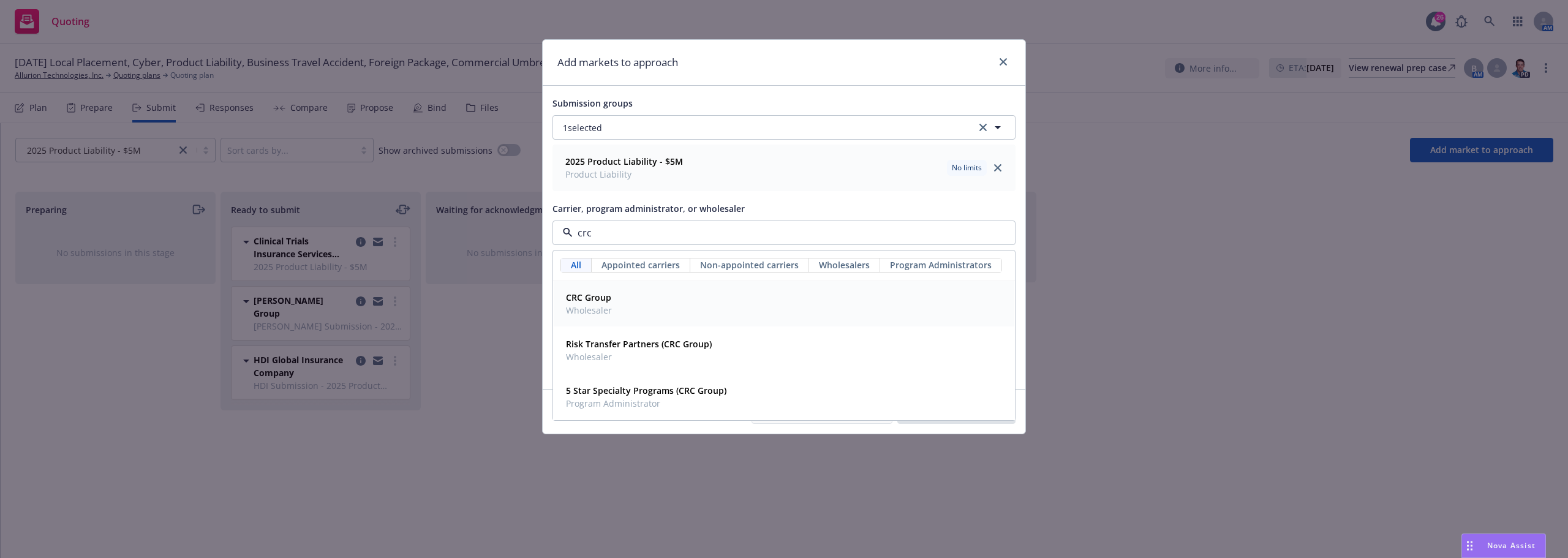
click at [613, 302] on div "CRC Group Wholesaler" at bounding box center [784, 304] width 446 height 31
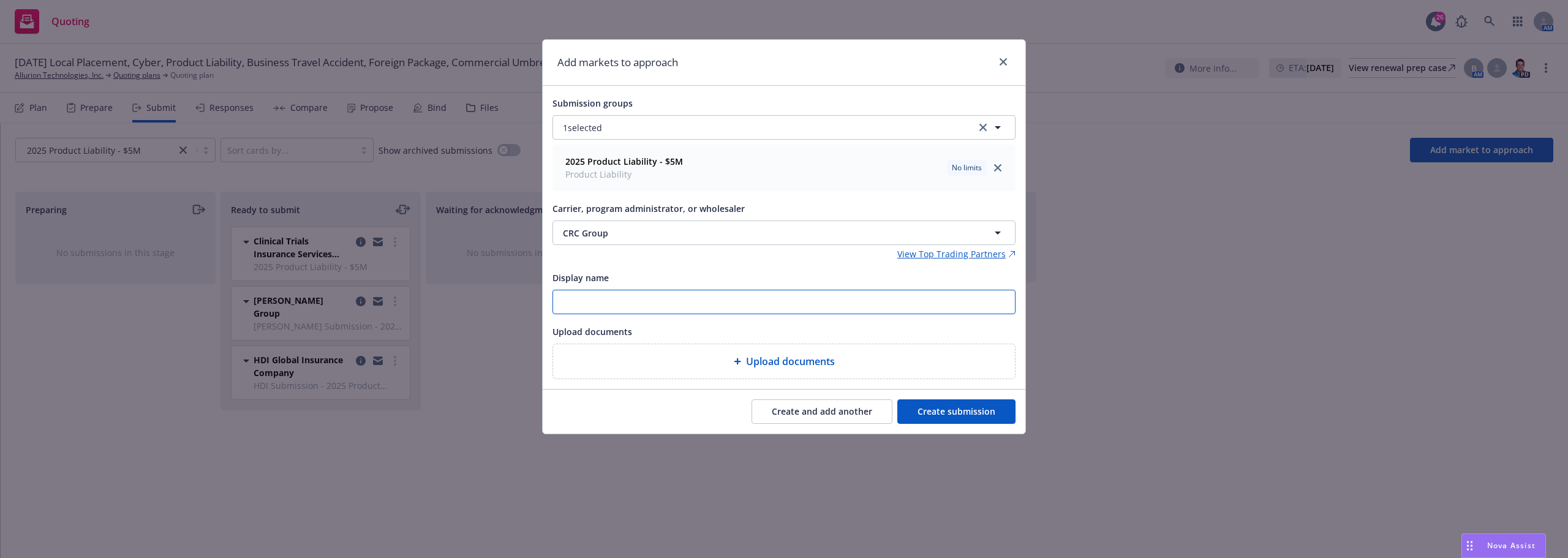
click at [621, 307] on input "Display name" at bounding box center [784, 302] width 462 height 24
type input "NorthStar Submission"
click at [979, 411] on button "Create submission" at bounding box center [956, 411] width 118 height 24
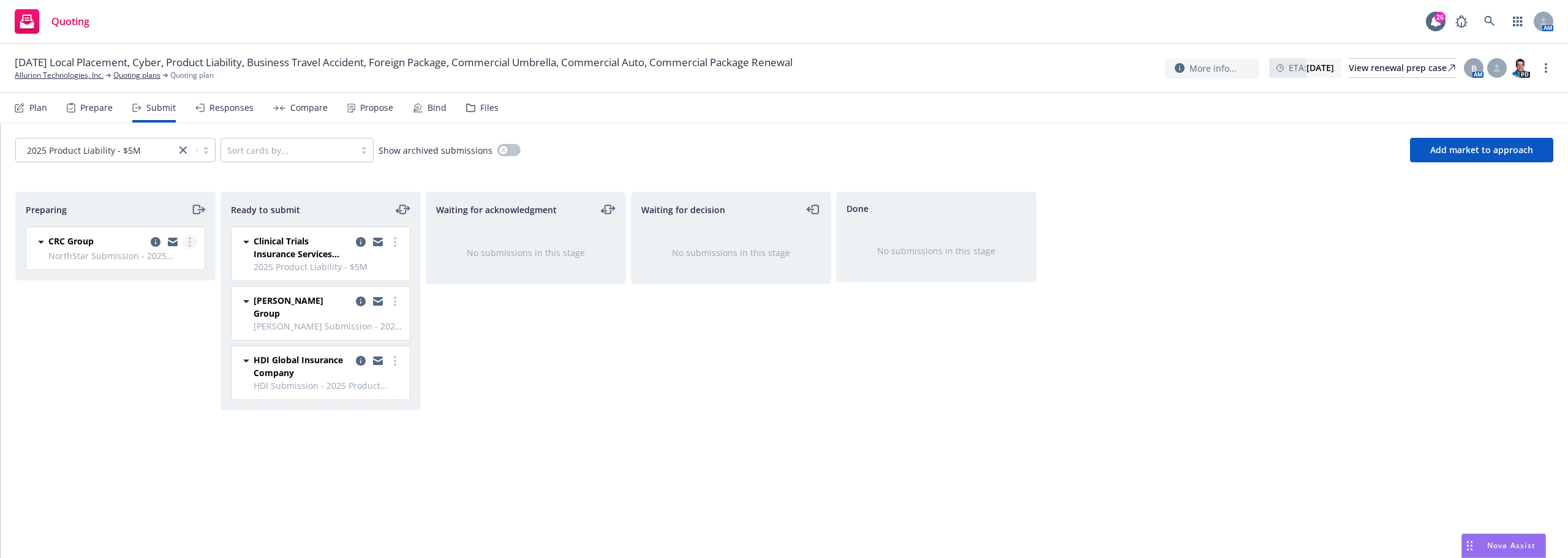
click at [190, 243] on circle "more" at bounding box center [190, 242] width 2 height 2
click at [157, 242] on icon "copy logging email" at bounding box center [156, 242] width 10 height 10
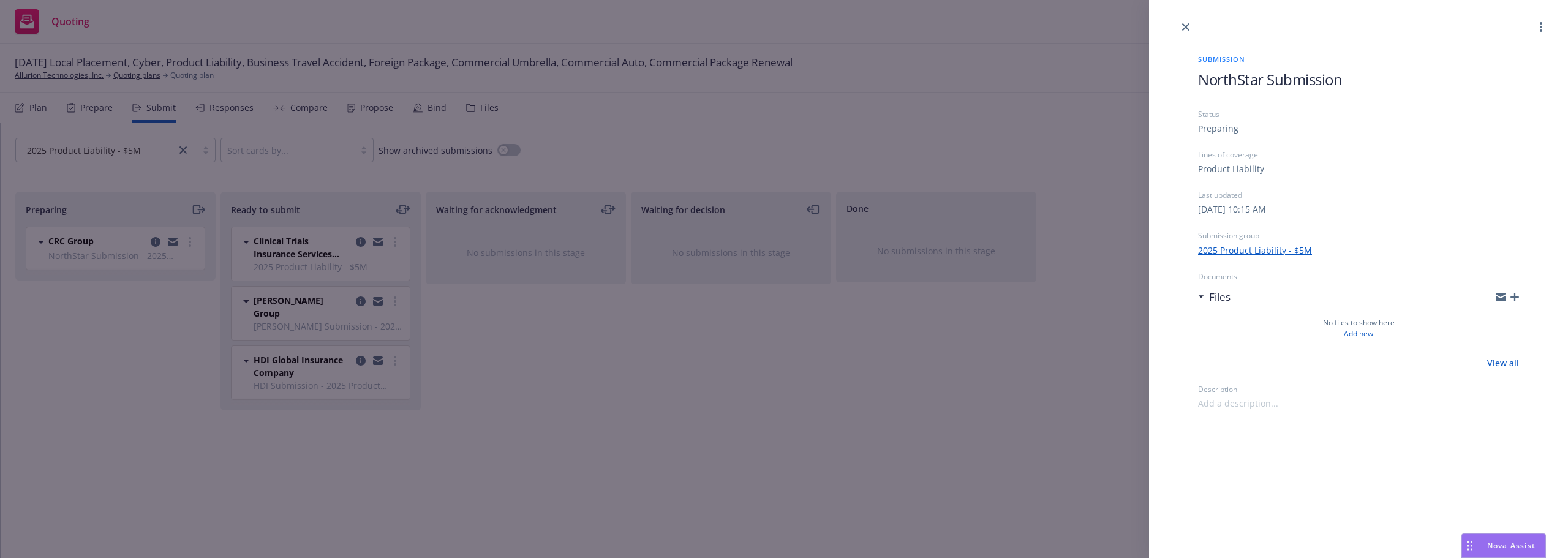
click at [1519, 300] on icon "button" at bounding box center [1514, 297] width 9 height 9
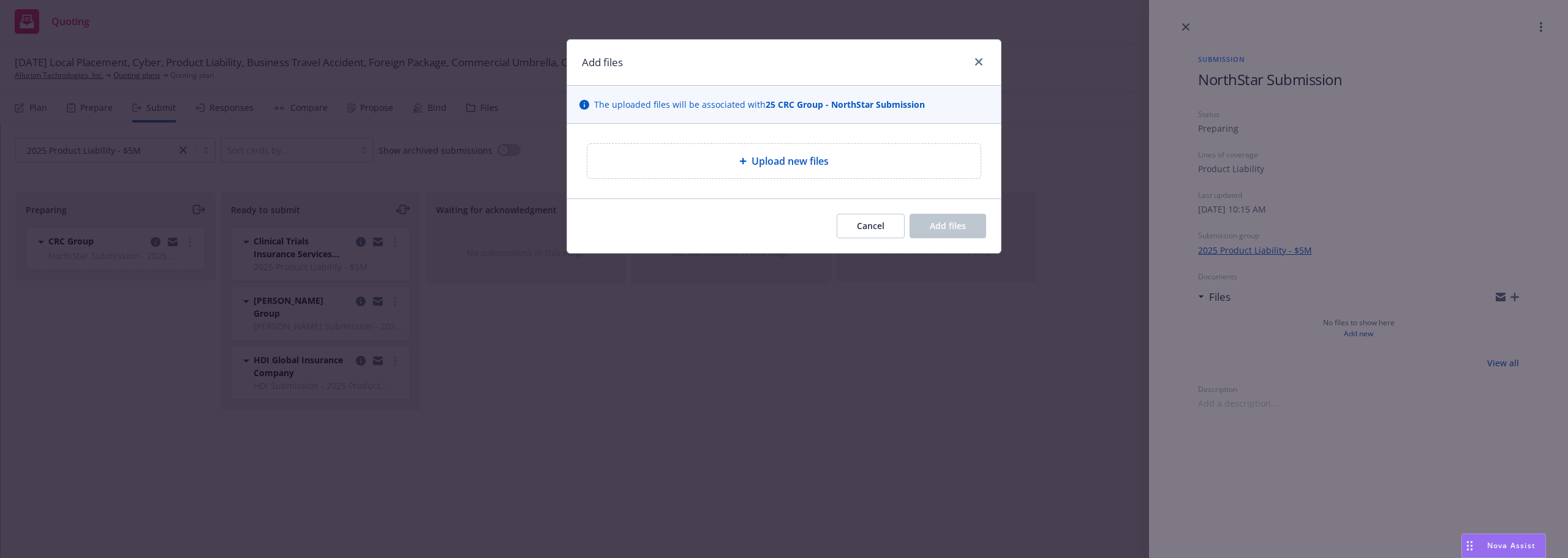
type textarea "x"
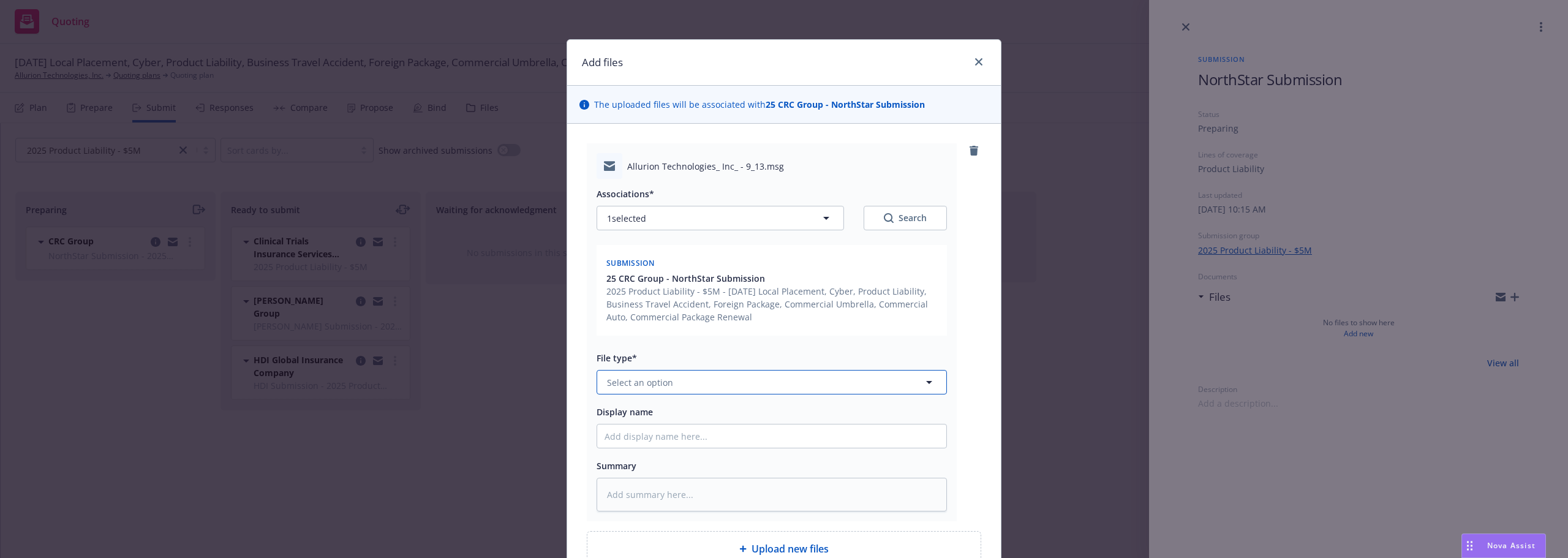
click at [656, 386] on span "Select an option" at bounding box center [640, 383] width 67 height 13
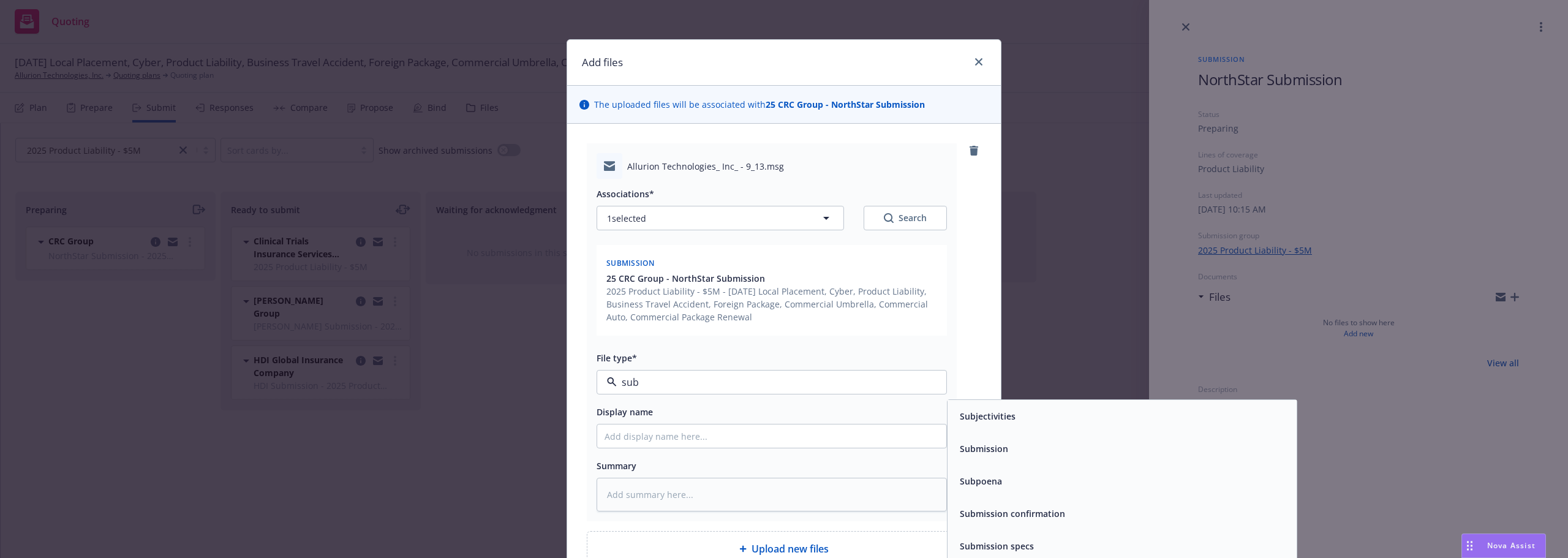
type input "subm"
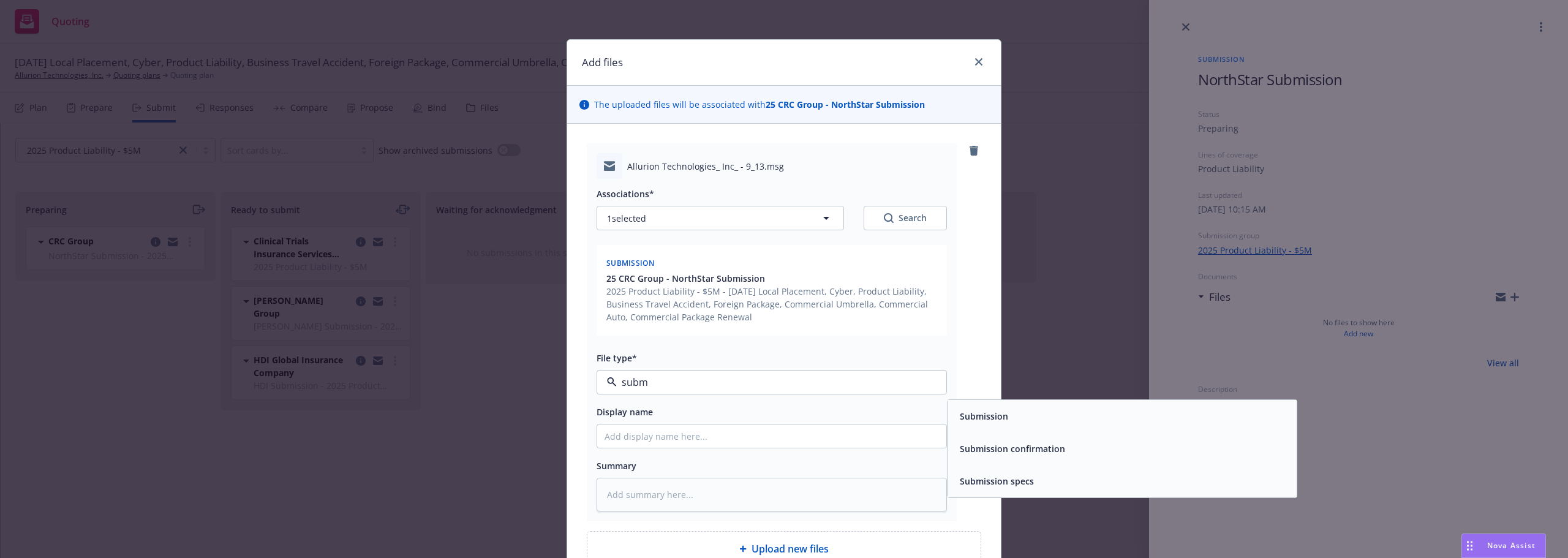
click at [1042, 410] on div "Submission" at bounding box center [1122, 416] width 334 height 18
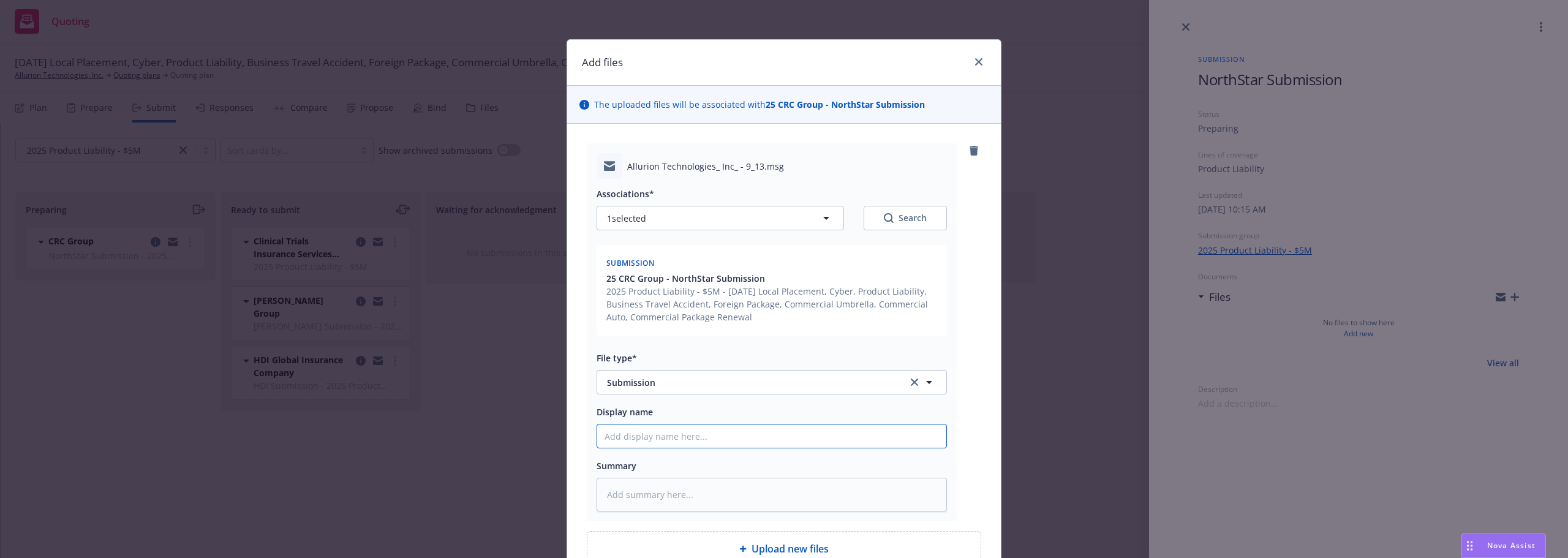
click at [778, 440] on input "Display name" at bounding box center [771, 436] width 349 height 24
type textarea "x"
type input "S"
type textarea "x"
type input "Su"
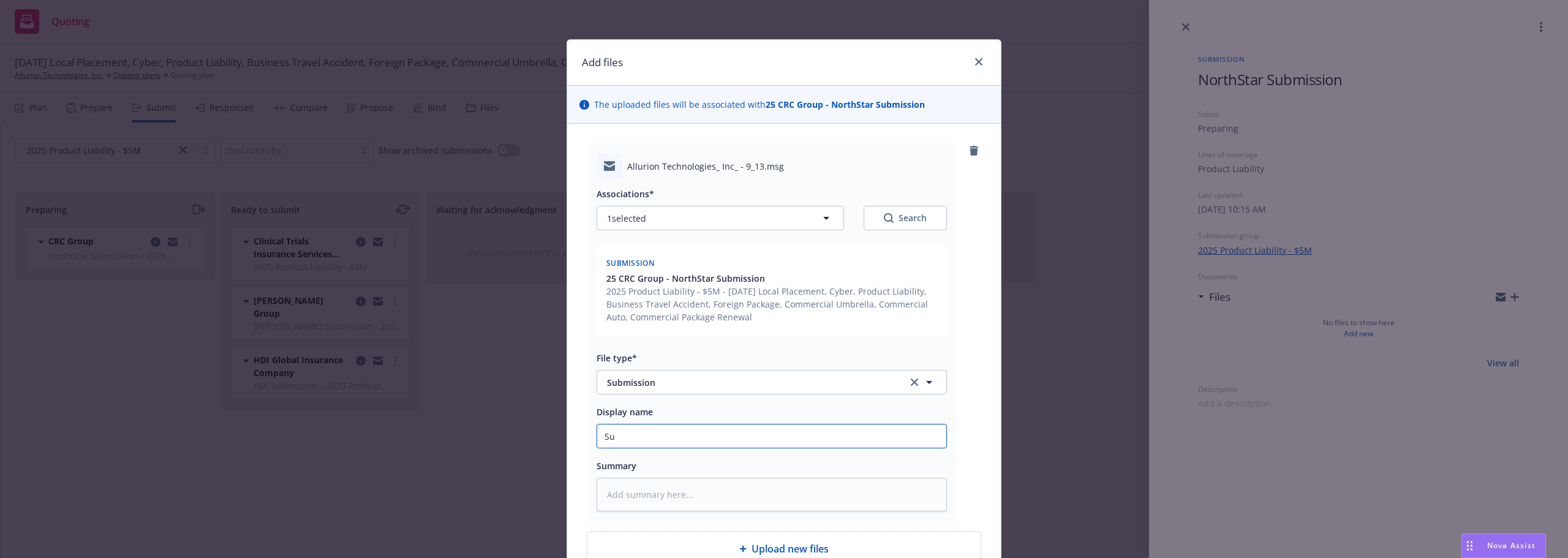
type textarea "x"
type input "Sub"
type textarea "x"
type input "Subm"
type textarea "x"
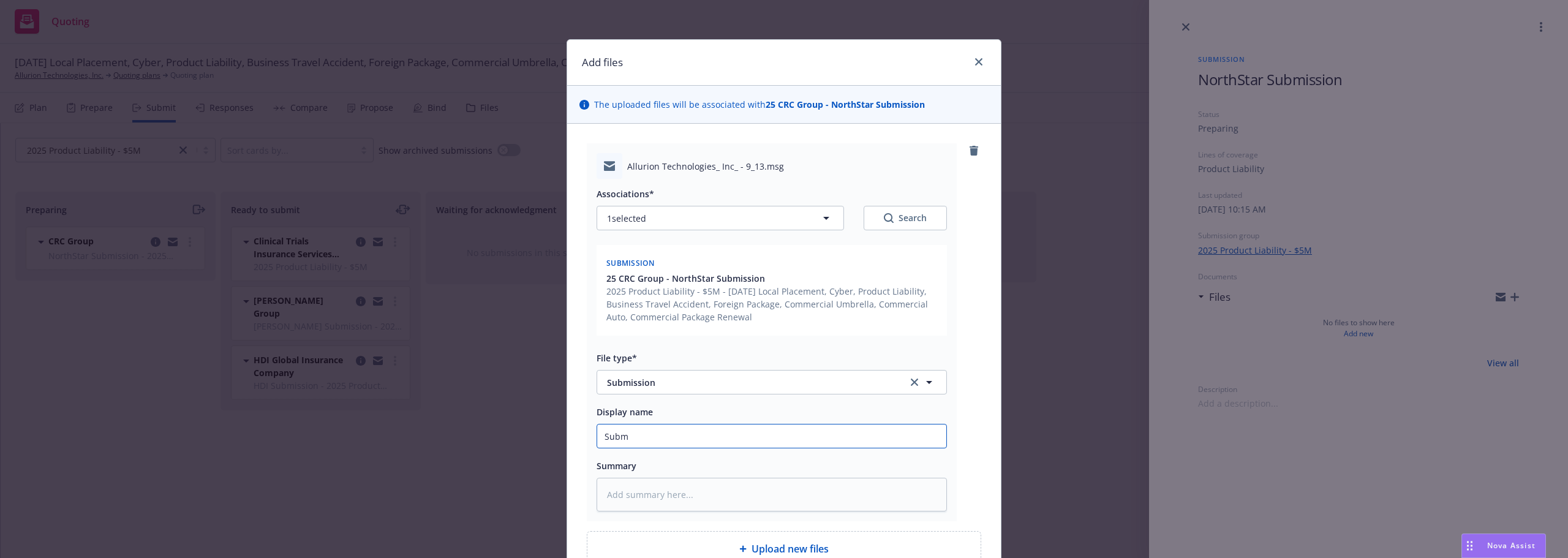
type input "Submi"
type textarea "x"
type input "Submis"
type textarea "x"
type input "Submiss"
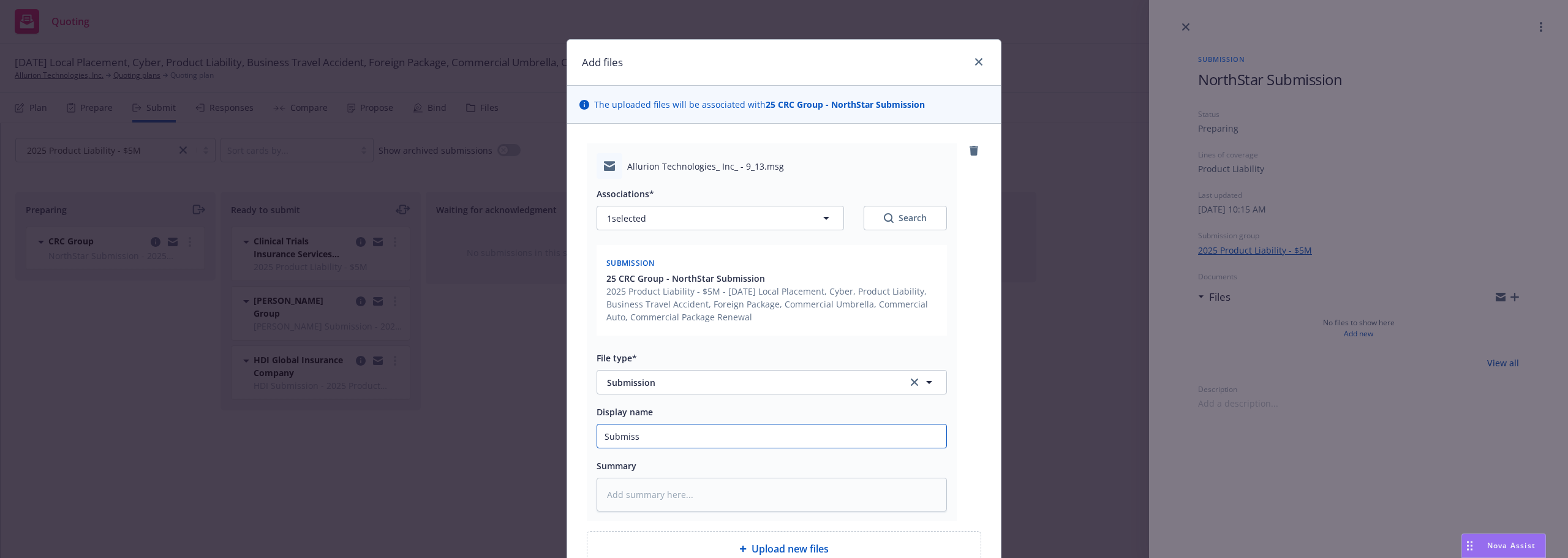
type textarea "x"
type input "Submissi"
type textarea "x"
type input "Submissio"
type textarea "x"
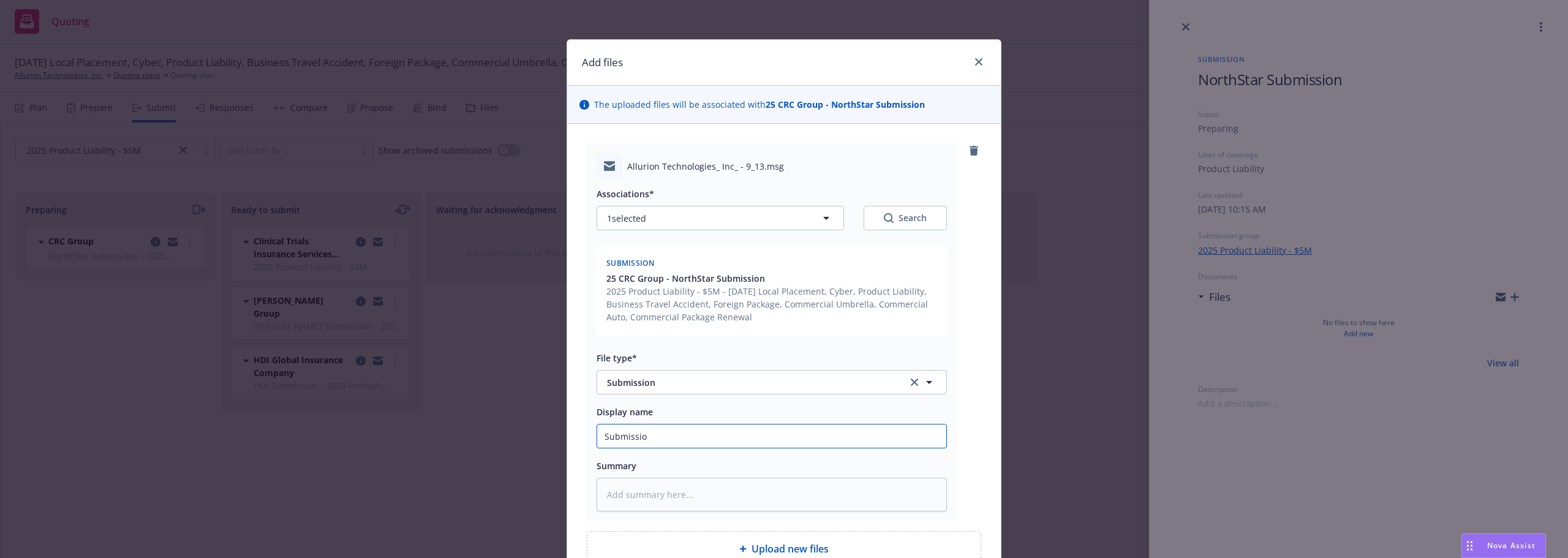
type input "Submission"
type textarea "x"
type input "Submission"
type textarea "x"
type input "Submission t"
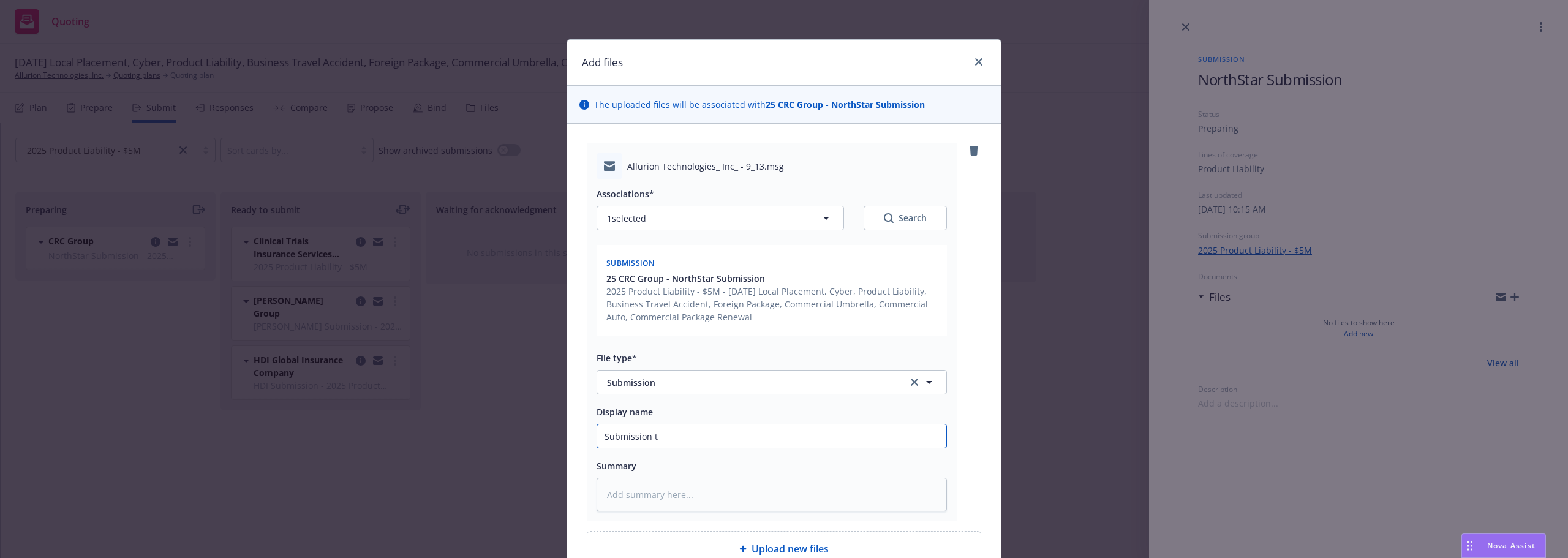
type textarea "x"
type input "Submission to"
type textarea "x"
type input "Submission to"
type textarea "x"
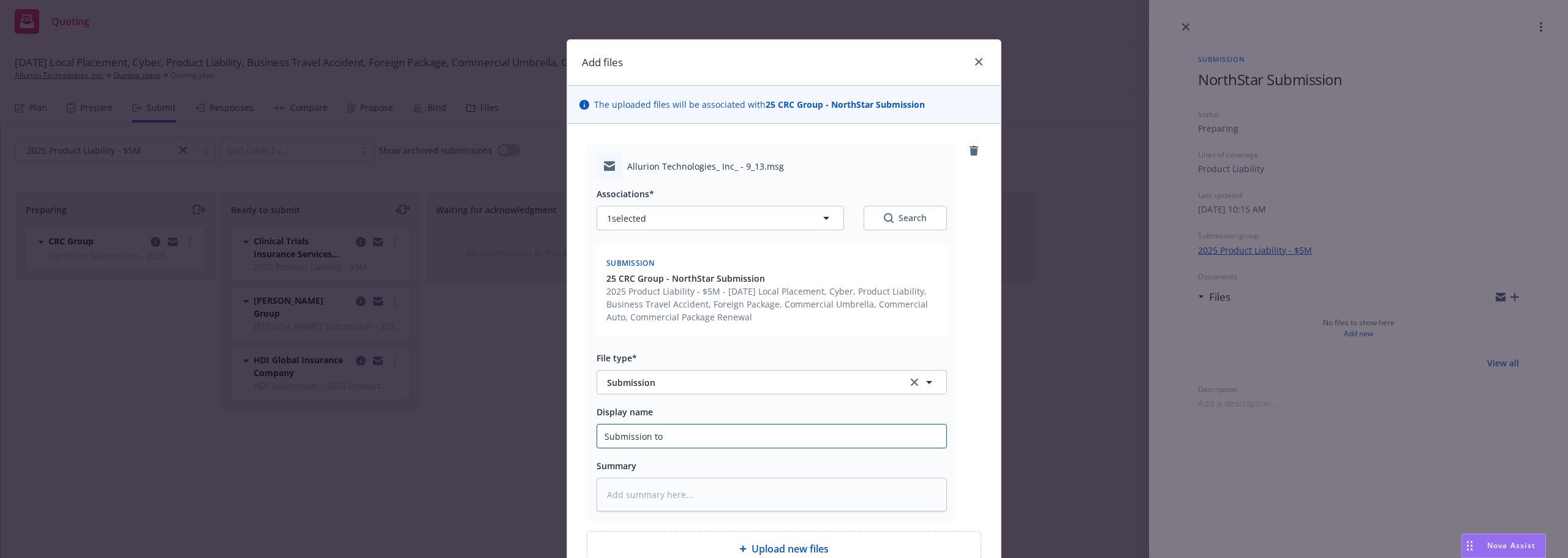
type input "Submission to D"
type textarea "x"
type input "Submission to Da"
type textarea "x"
type input "Submission to Dar"
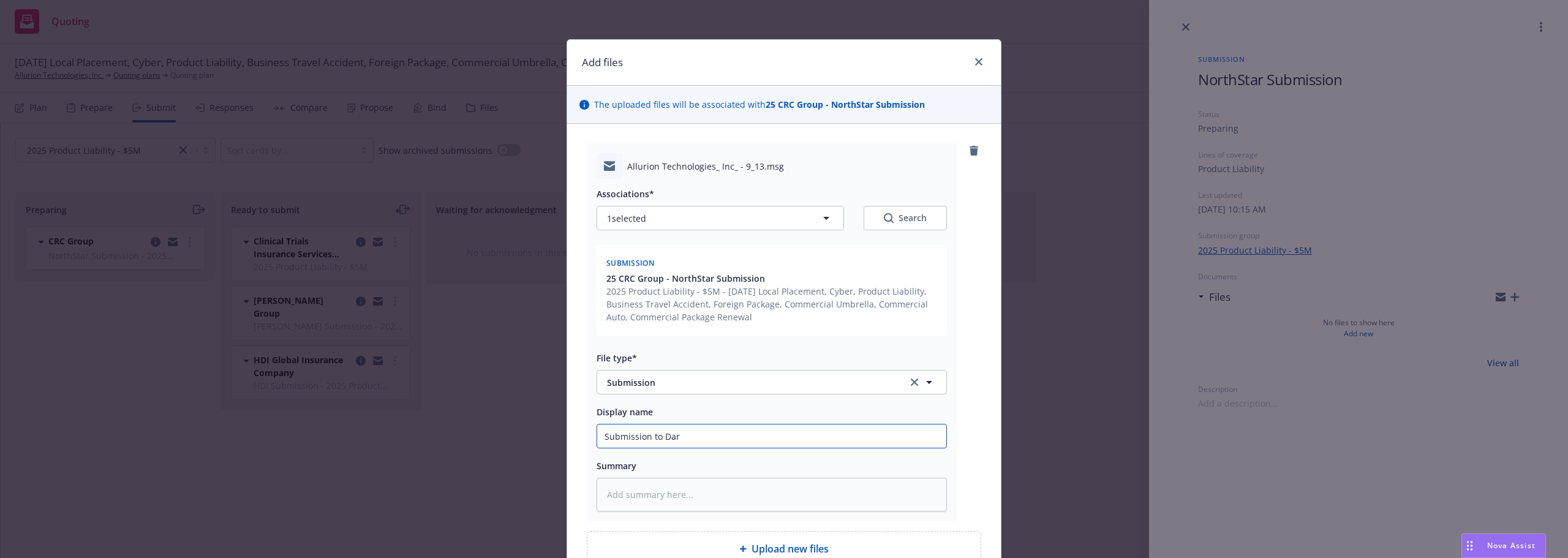
type textarea "x"
type input "Submission to Darc"
type textarea "x"
type input "Submission to Darcy"
type textarea "x"
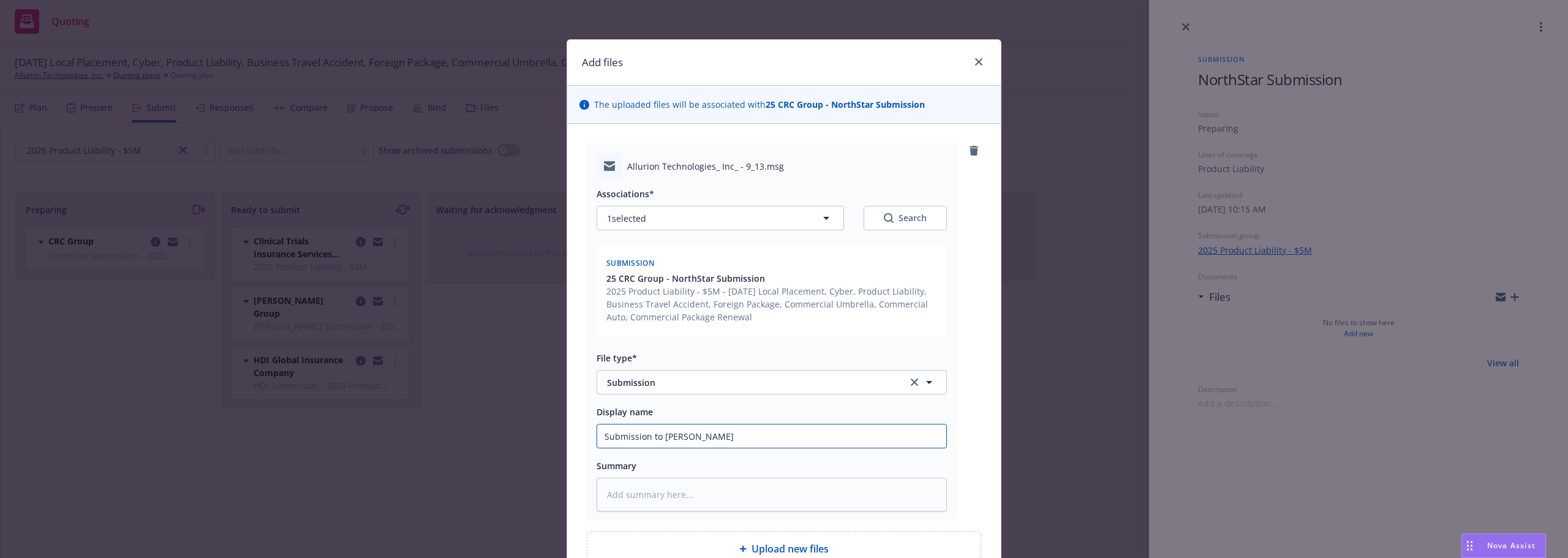
type input "Submission to Darcy"
type textarea "x"
type input "Submission to Darcy"
type textarea "x"
type input "Submission to Darcy/"
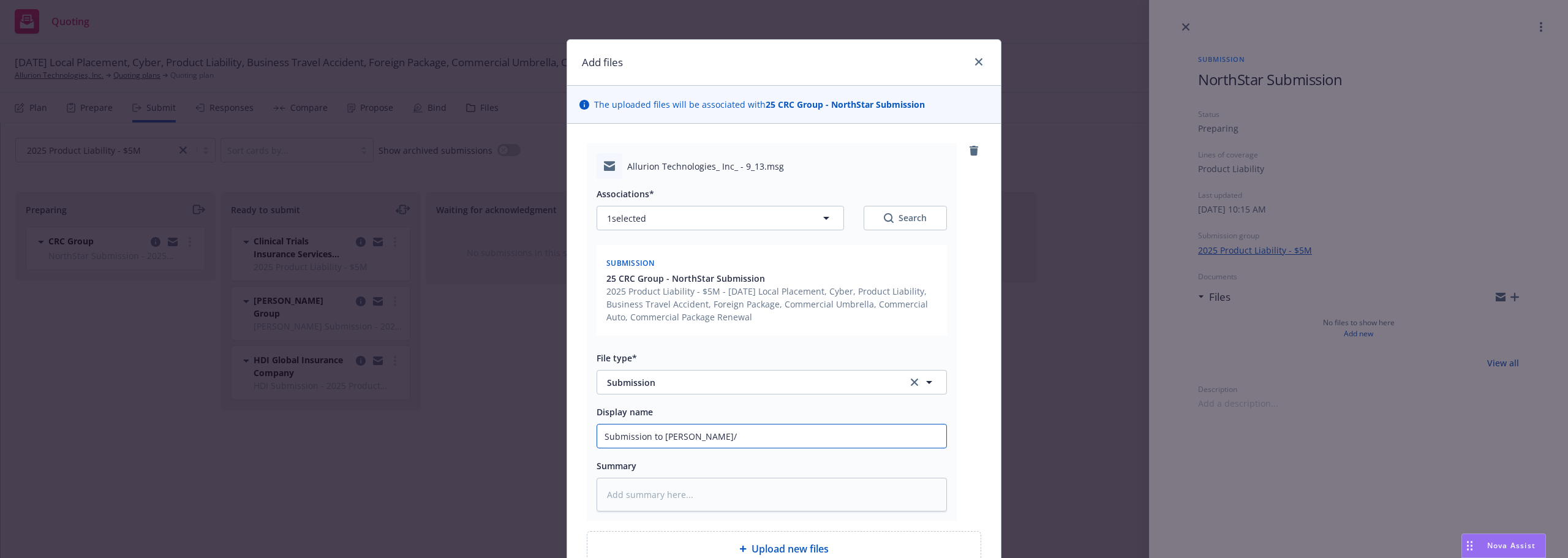
type textarea "x"
type input "Submission to Darcy/N"
type textarea "x"
type input "Submission to Darcy/Nor"
type textarea "x"
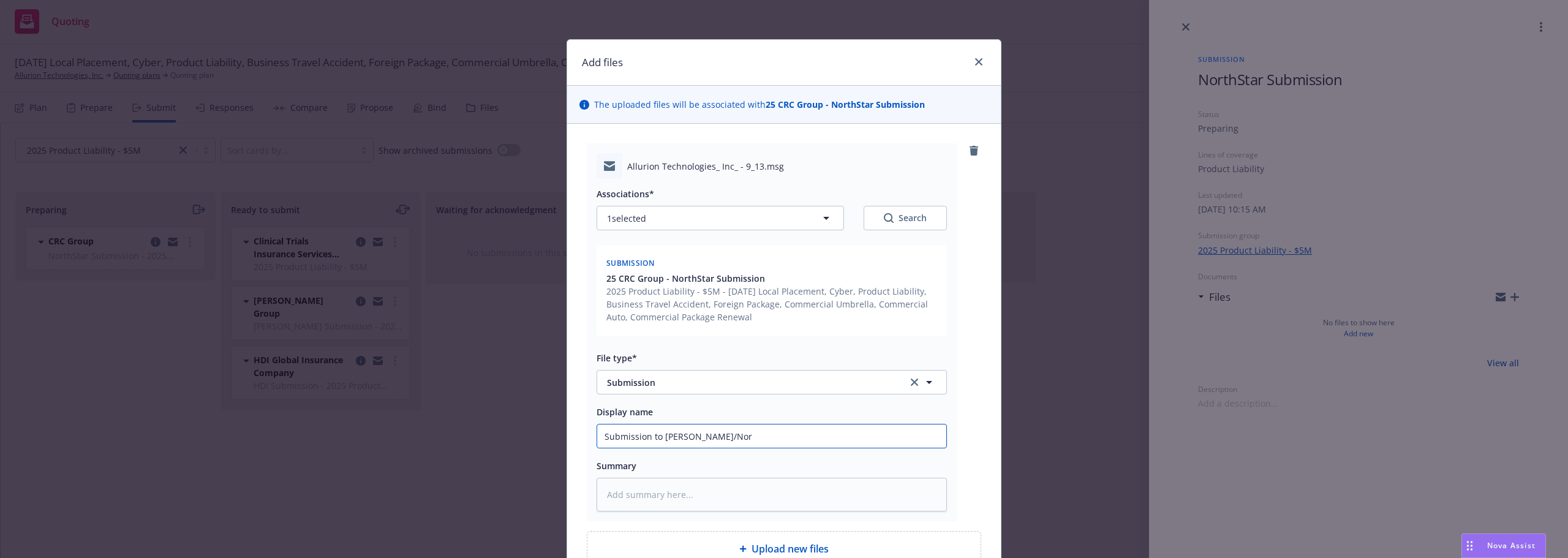
type input "Submission to Darcy/Nort"
type textarea "x"
type input "Submission to Darcy/North"
type textarea "x"
type input "Submission to Darcy/Norths"
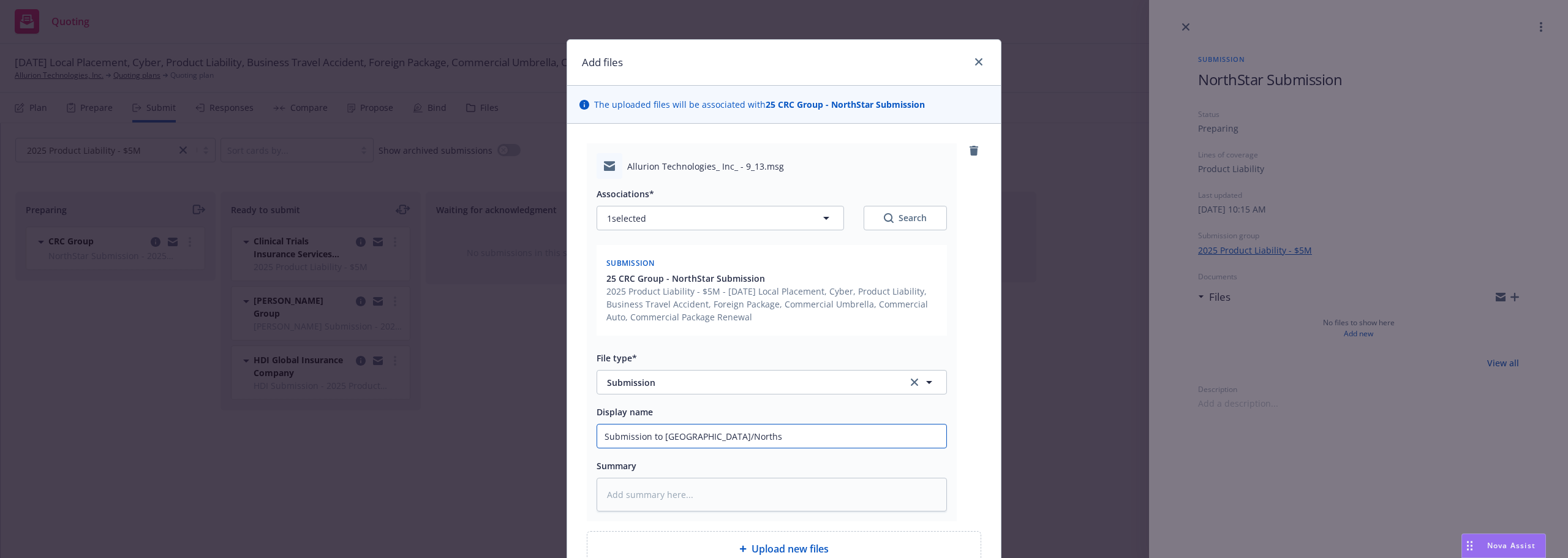
type textarea "x"
type input "Submission to Darcy/Northst"
type textarea "x"
type input "Submission to Darcy/Northsta"
type textarea "x"
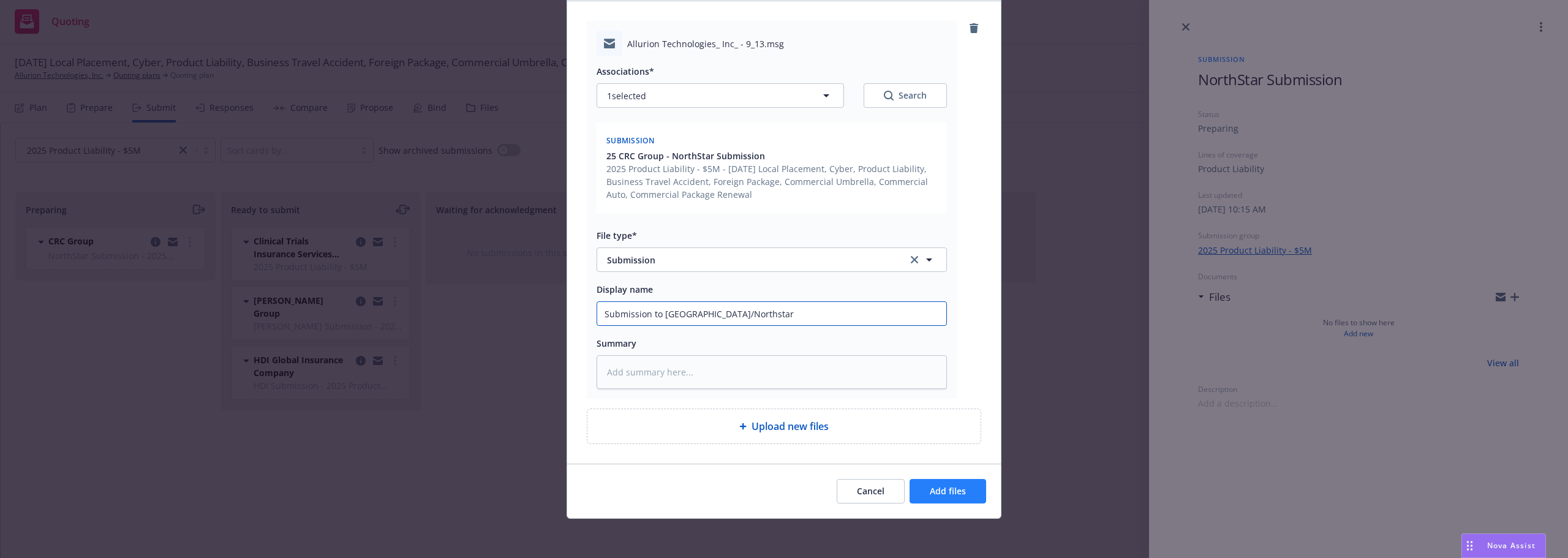
type input "Submission to Darcy/Northstar"
click at [933, 491] on span "Add files" at bounding box center [947, 491] width 37 height 11
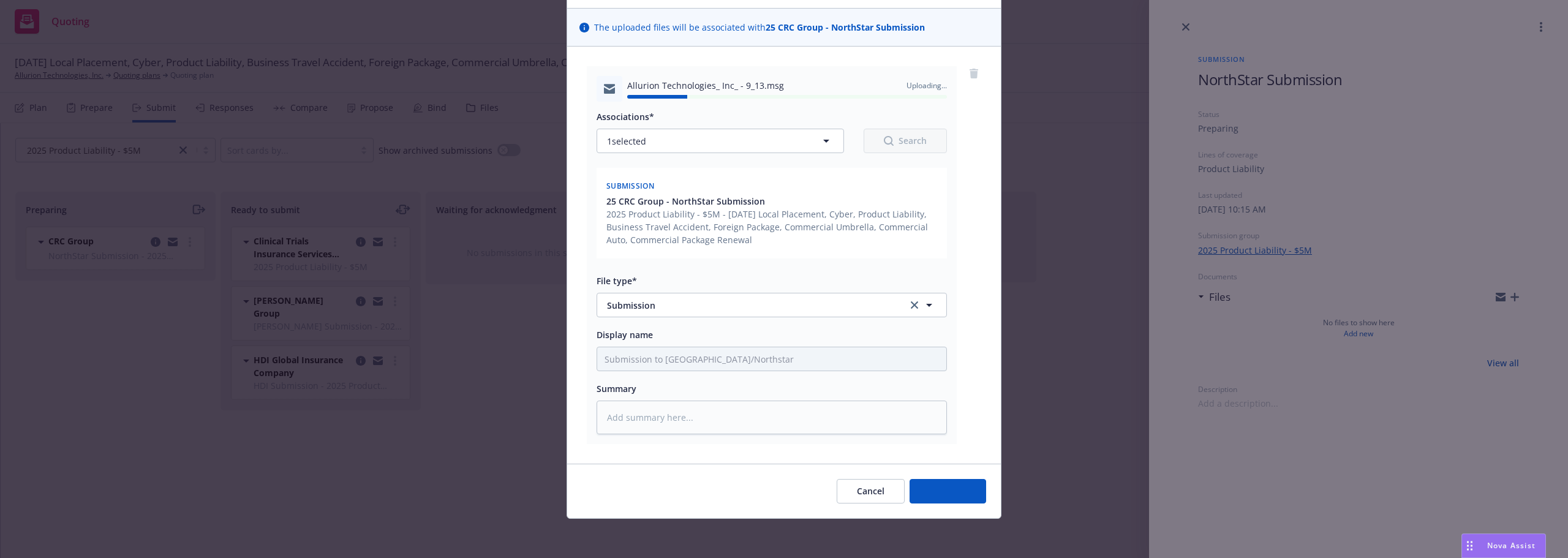
type textarea "x"
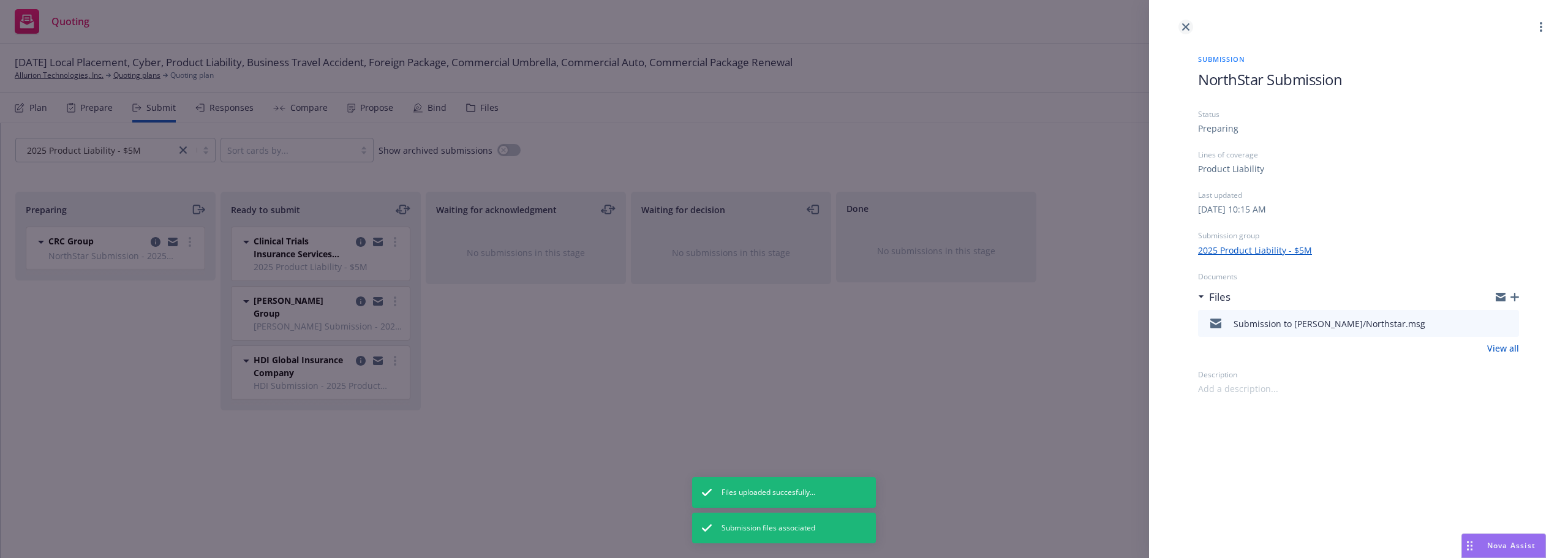
click at [1189, 23] on link "close" at bounding box center [1186, 27] width 15 height 15
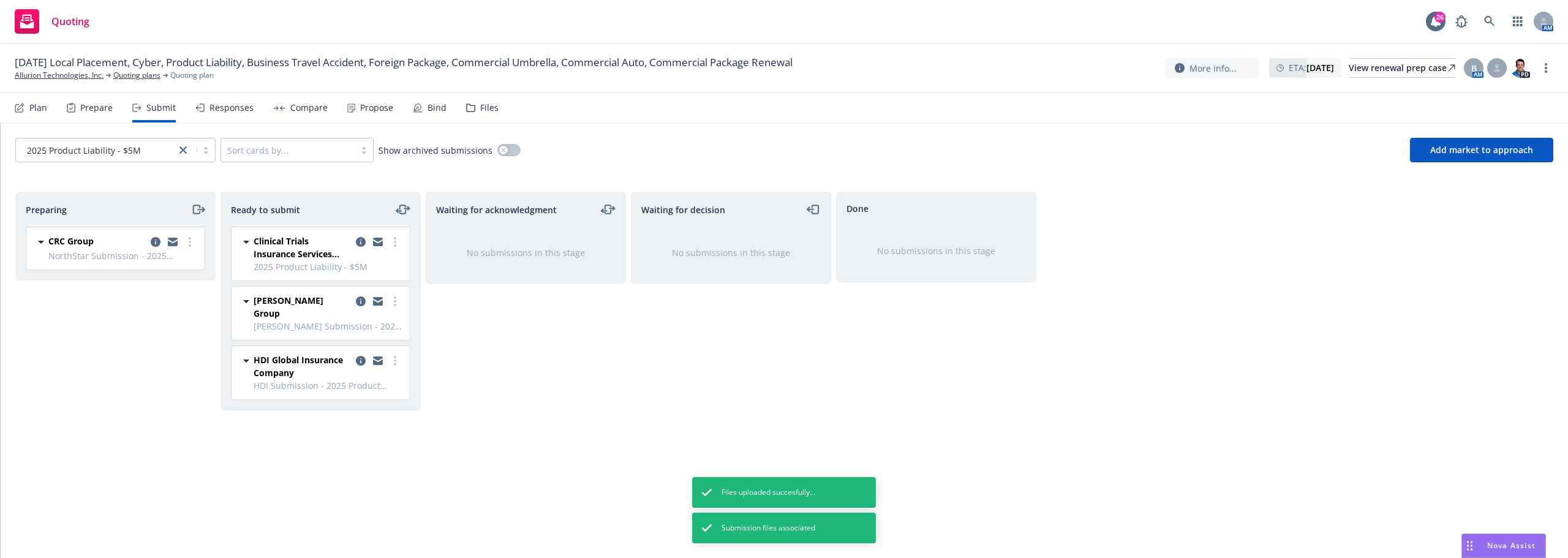
click at [191, 254] on span "NorthStar Submission - 2025 Product Liability - $5M" at bounding box center [123, 255] width 149 height 13
click at [189, 246] on circle "more" at bounding box center [190, 245] width 2 height 2
click at [148, 272] on span "Complete preparation" at bounding box center [134, 267] width 120 height 11
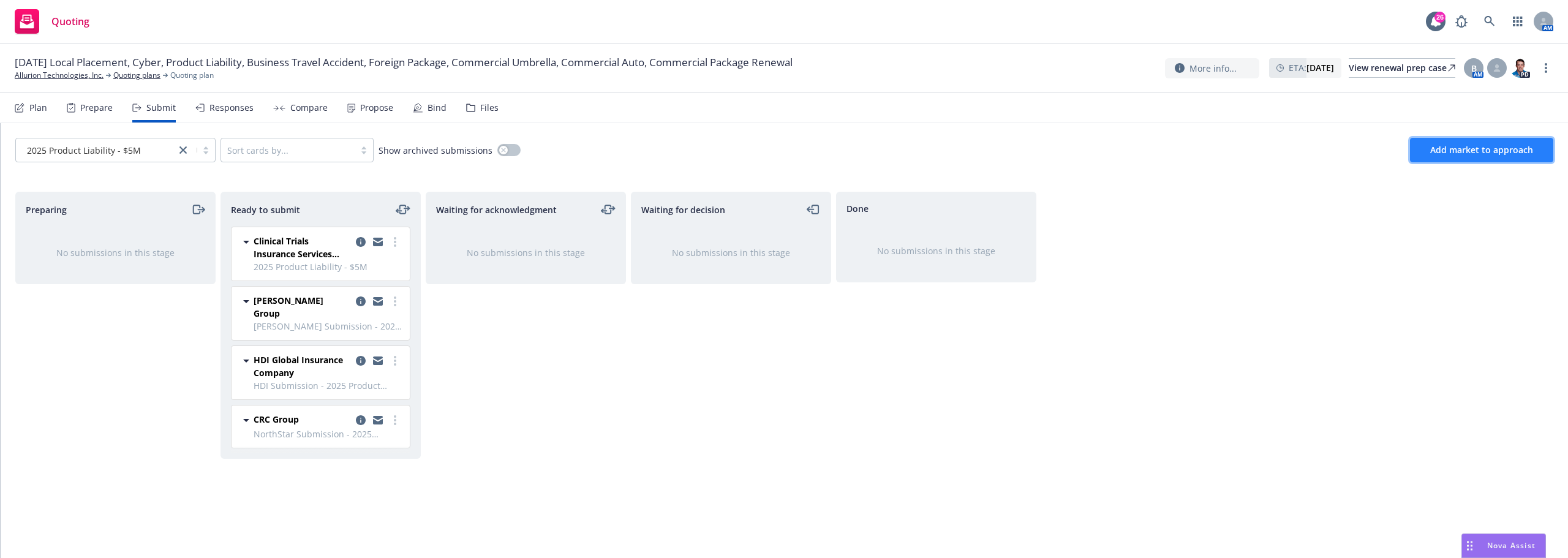
click at [1483, 140] on button "Add market to approach" at bounding box center [1482, 150] width 144 height 24
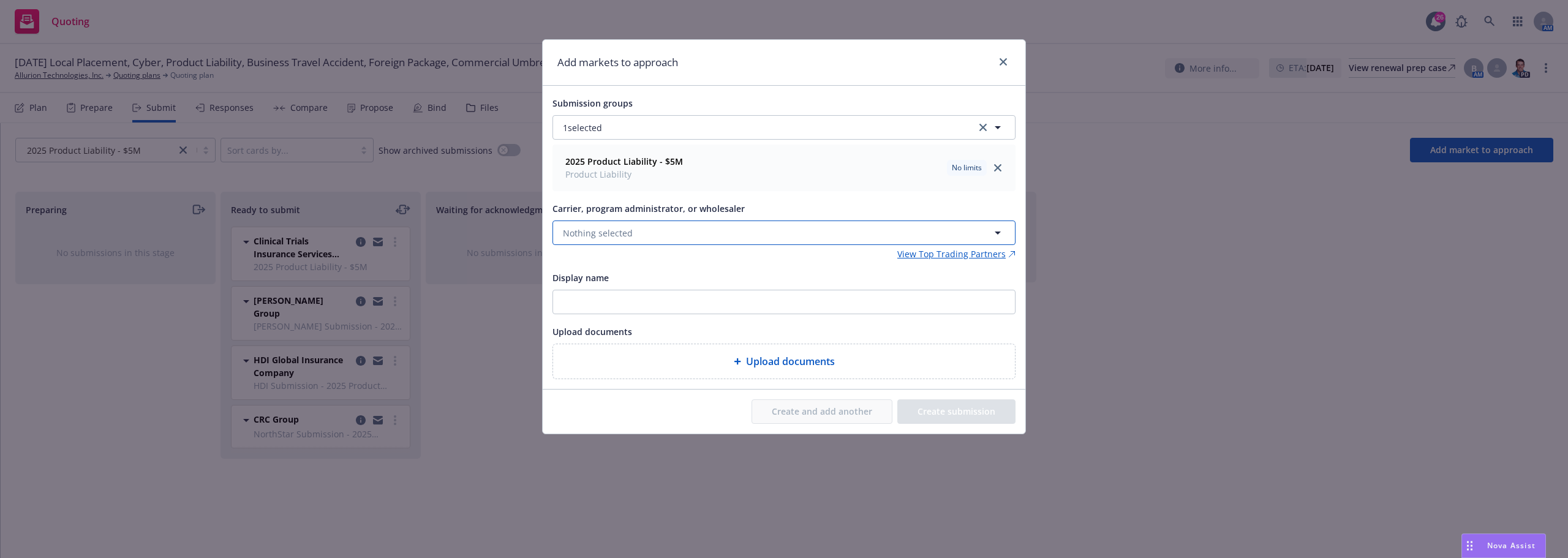
click at [629, 225] on button "Nothing selected" at bounding box center [784, 233] width 463 height 24
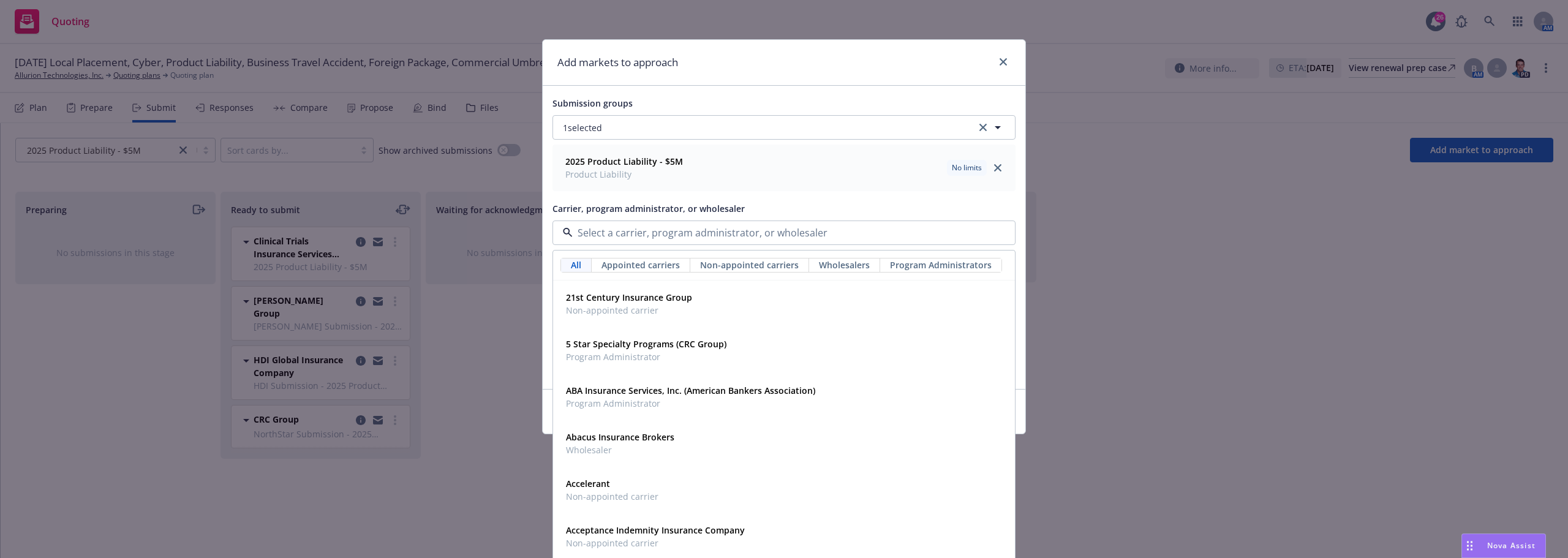
type input "D"
type input "A"
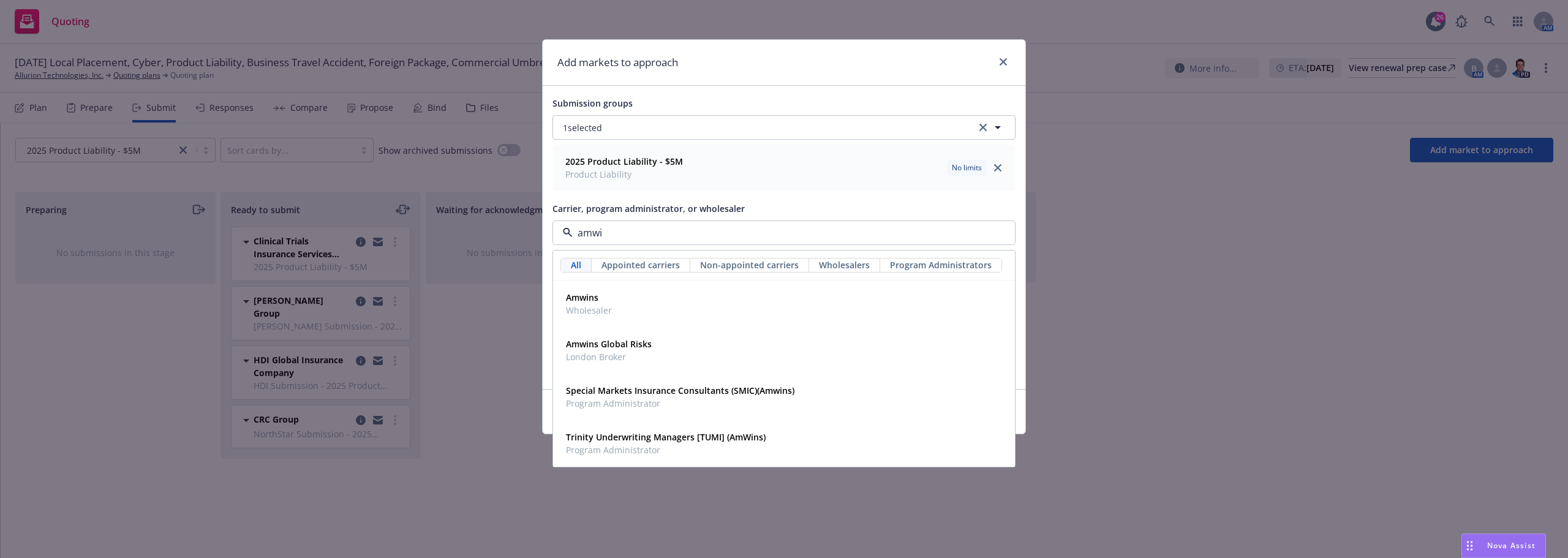
type input "amwin"
click at [627, 287] on div "Amwins Wholesaler" at bounding box center [784, 304] width 461 height 45
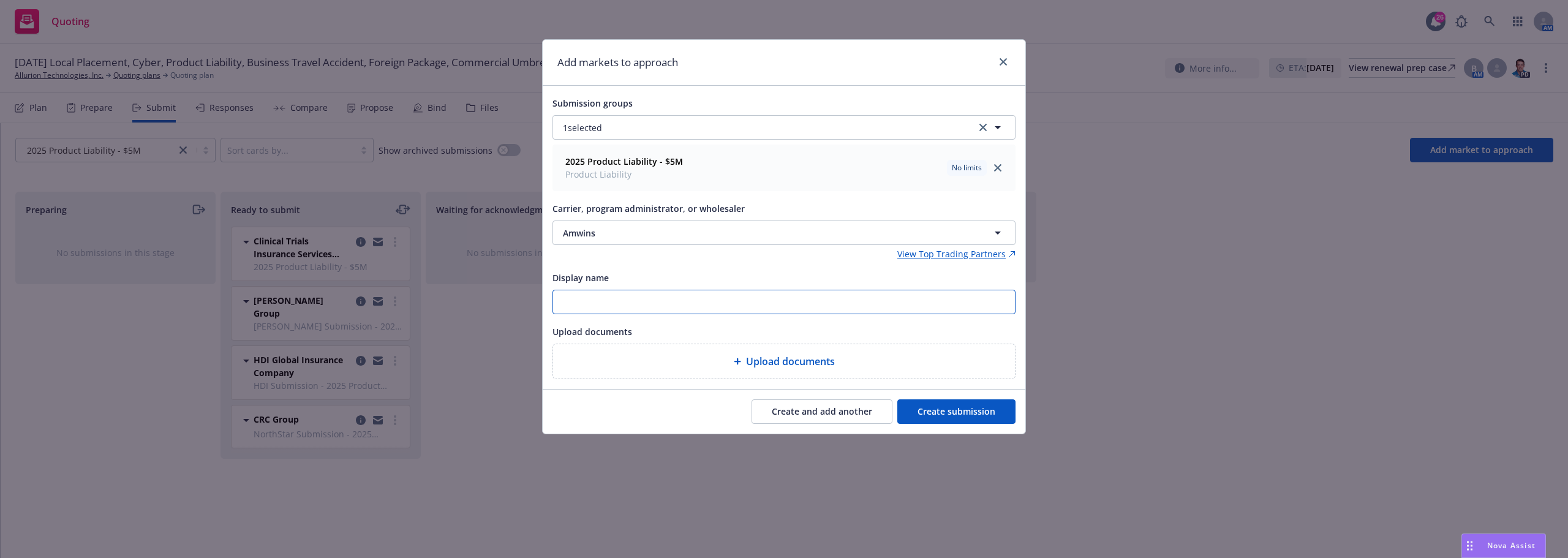
click at [635, 299] on input "Display name" at bounding box center [784, 302] width 462 height 24
click at [689, 294] on input "Display name" at bounding box center [784, 302] width 462 height 24
type input "Amwins Submission"
click at [928, 394] on div "Create and add another Create submission" at bounding box center [784, 411] width 483 height 44
click at [933, 403] on button "Create submission" at bounding box center [956, 411] width 118 height 24
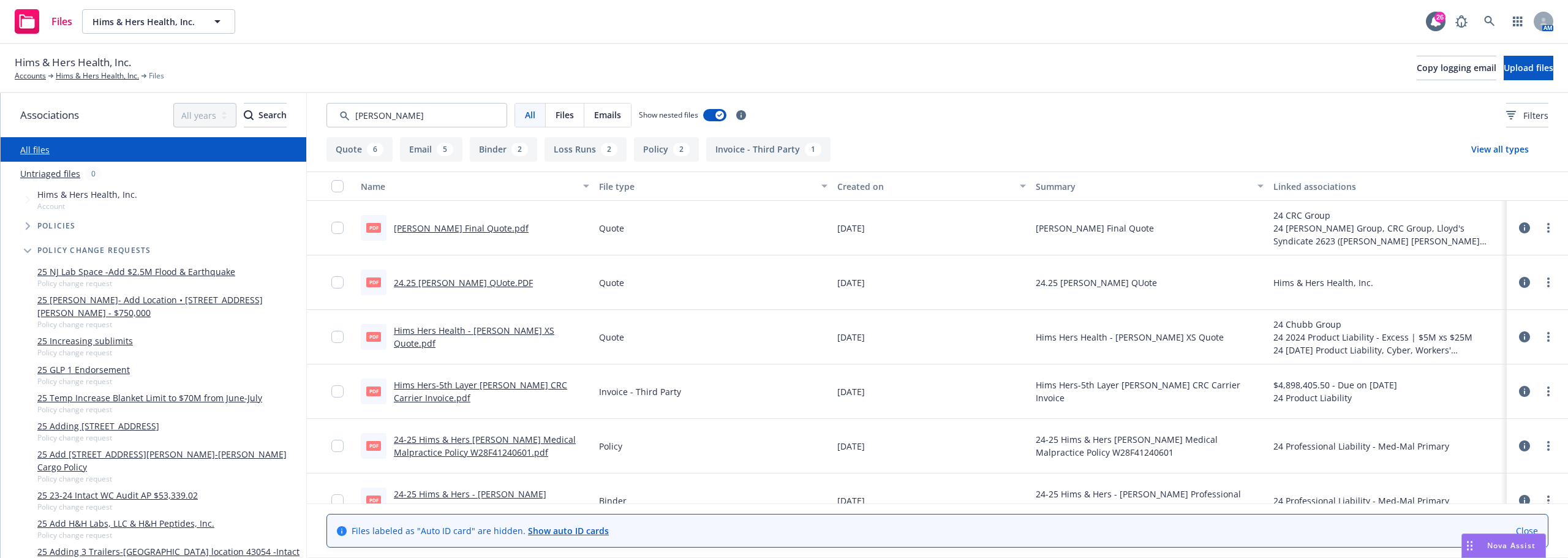
scroll to position [122, 0]
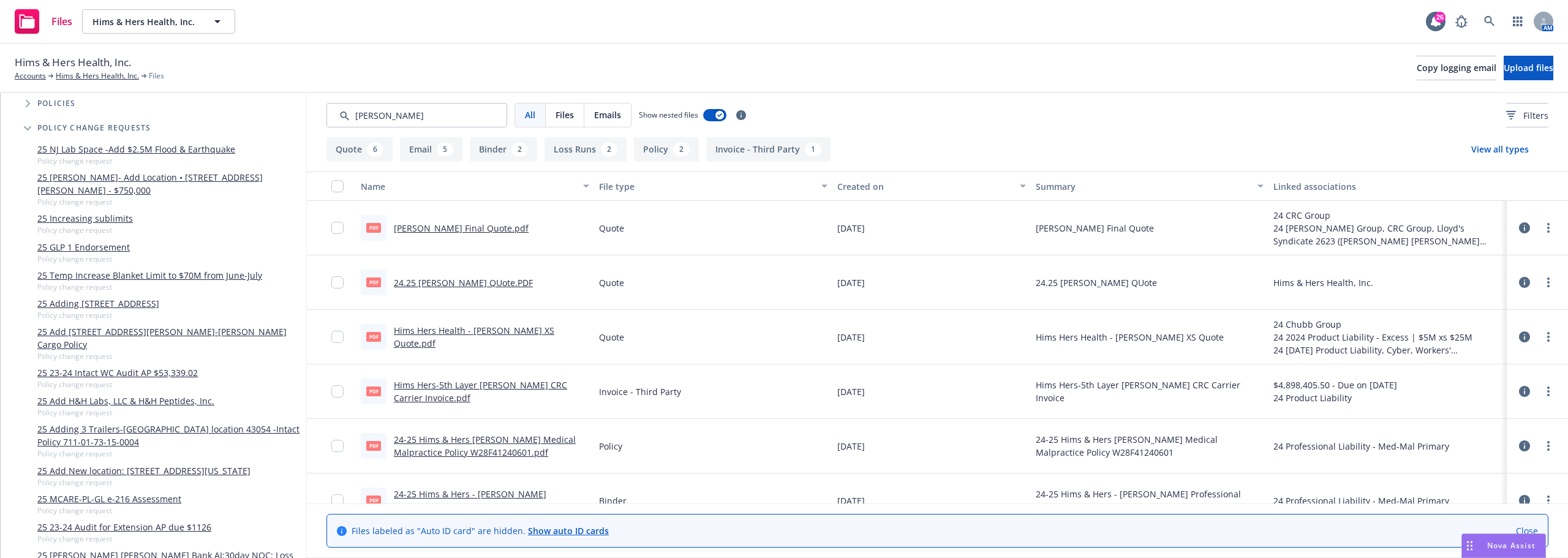
click at [682, 21] on div "Files Hims & Hers Health, Inc. Hims & Hers Health, Inc. 26 AM" at bounding box center [784, 22] width 1568 height 44
click at [189, 18] on span "Hims & Hers Health, Inc." at bounding box center [145, 22] width 106 height 13
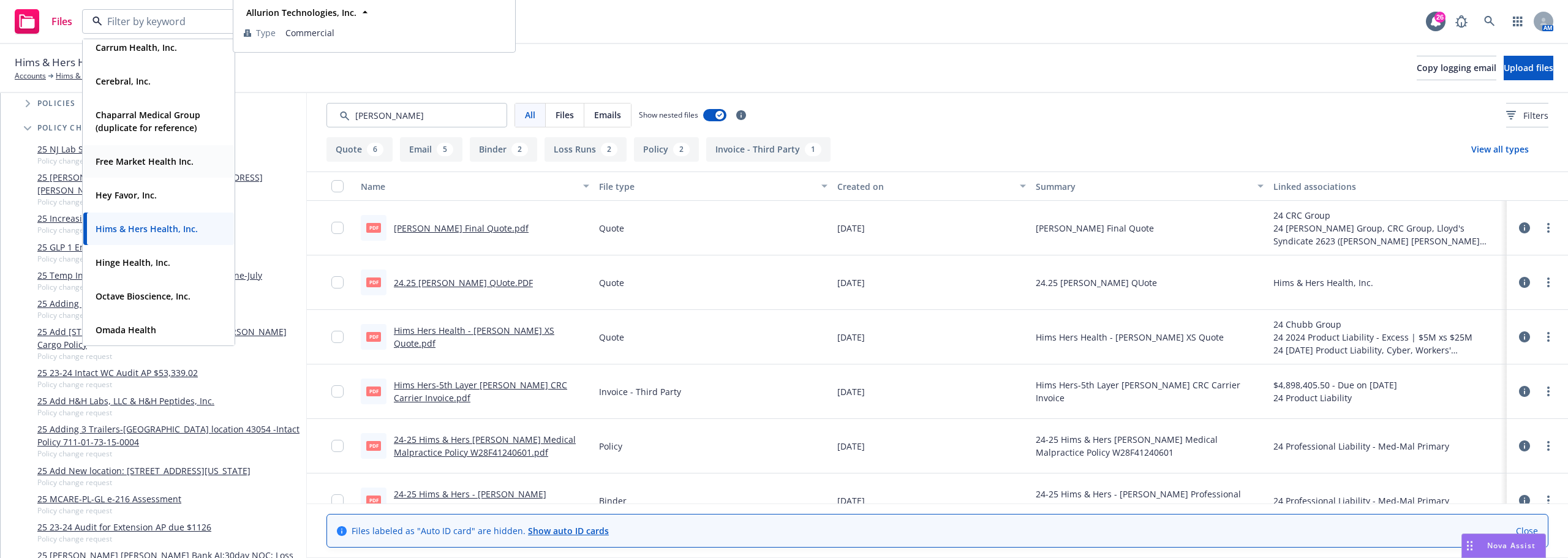
scroll to position [184, 0]
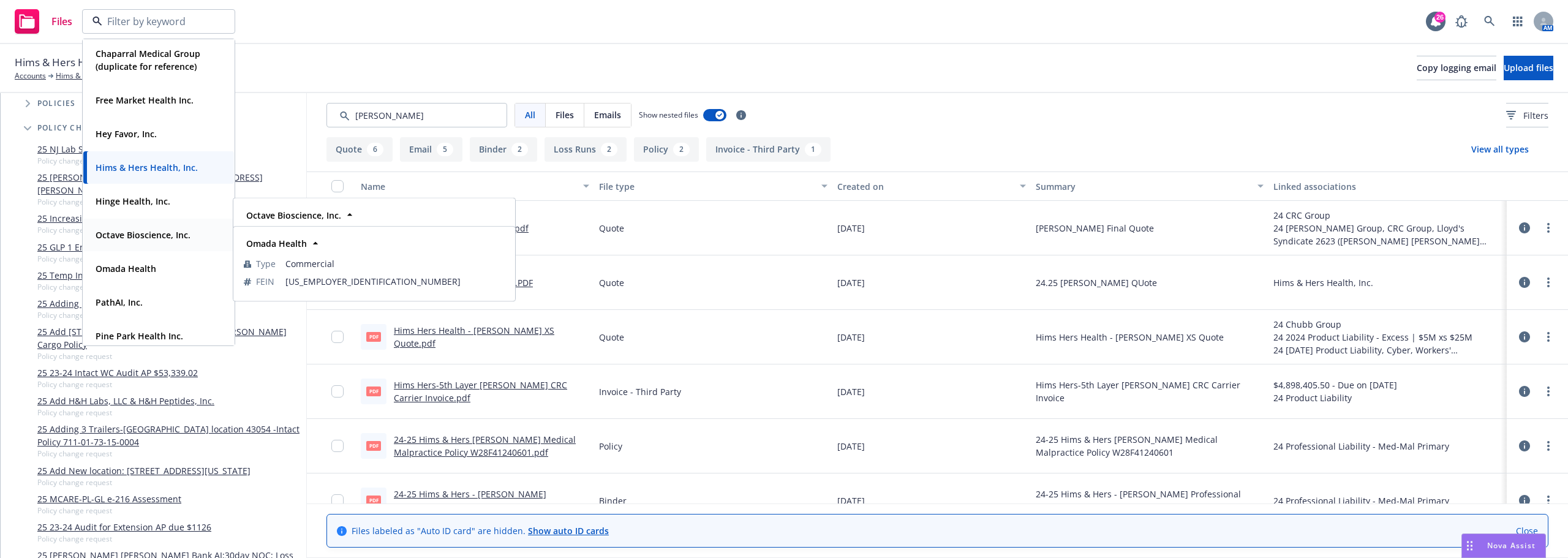
drag, startPoint x: 131, startPoint y: 263, endPoint x: 140, endPoint y: 240, distance: 24.7
click at [140, 240] on div "Cerebral, Inc. Type Commercial Chaparral Medical Group (duplicate for reference…" at bounding box center [158, 350] width 152 height 990
click at [140, 240] on strong "Octave Bioscience, Inc." at bounding box center [143, 234] width 95 height 11
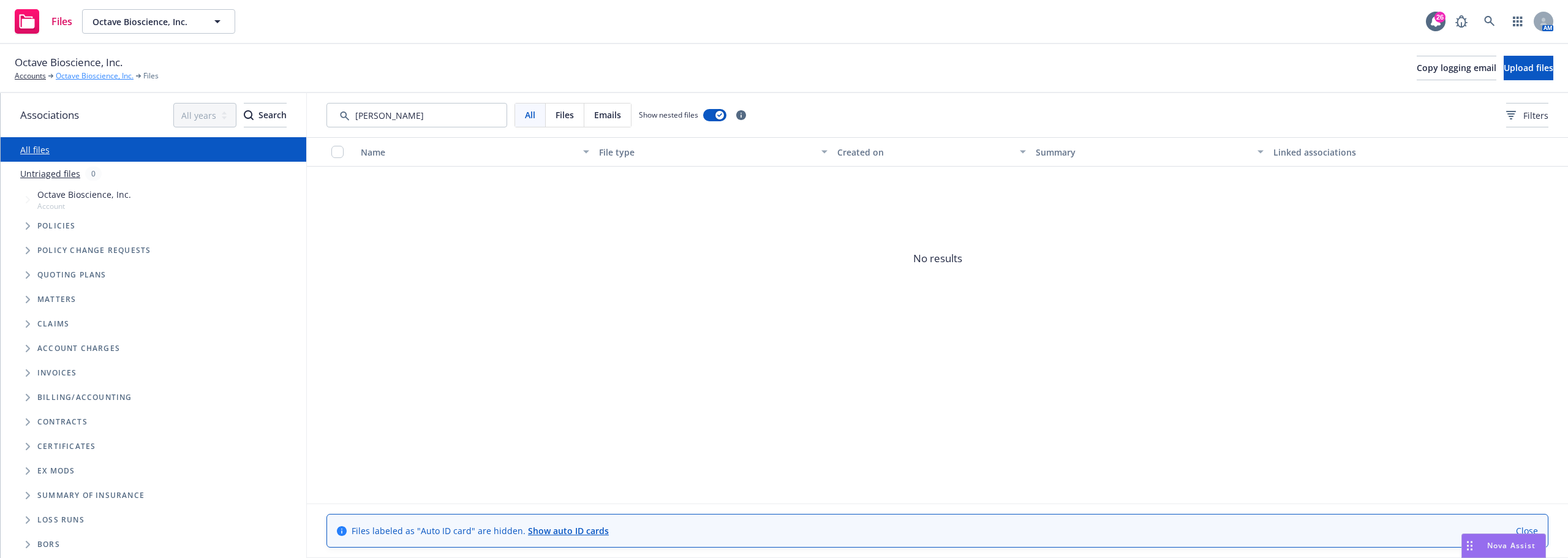
click at [67, 79] on link "Octave Bioscience, Inc." at bounding box center [95, 76] width 78 height 11
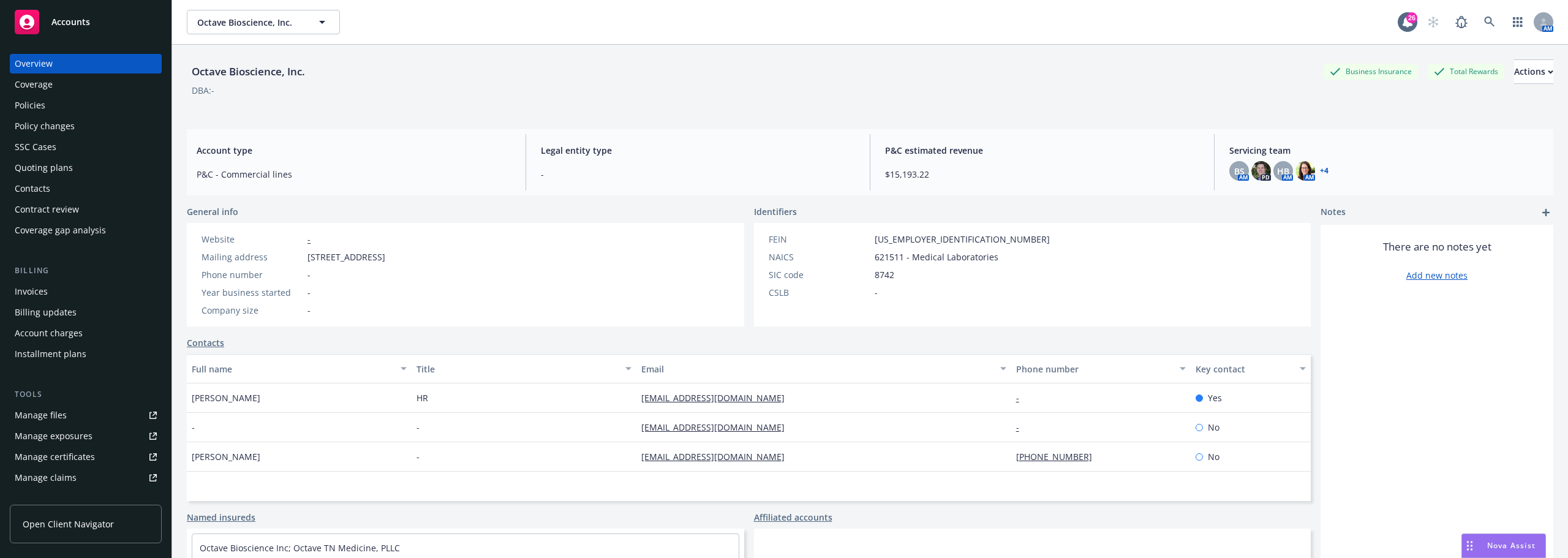
click at [510, 222] on div "General info Website - Mailing address 1440 O'Brien Drive, Suite B, Menlo Park,…" at bounding box center [465, 266] width 557 height 122
click at [64, 284] on div "Invoices" at bounding box center [85, 291] width 142 height 19
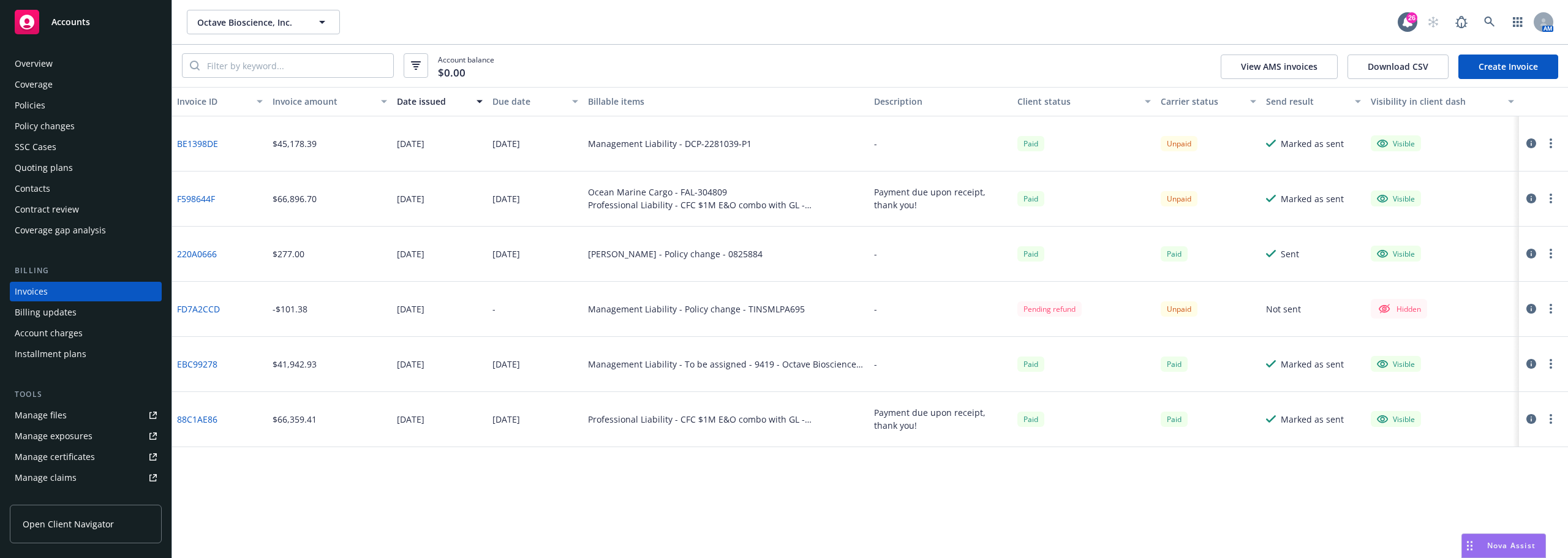
click at [76, 59] on div "Overview" at bounding box center [85, 63] width 142 height 19
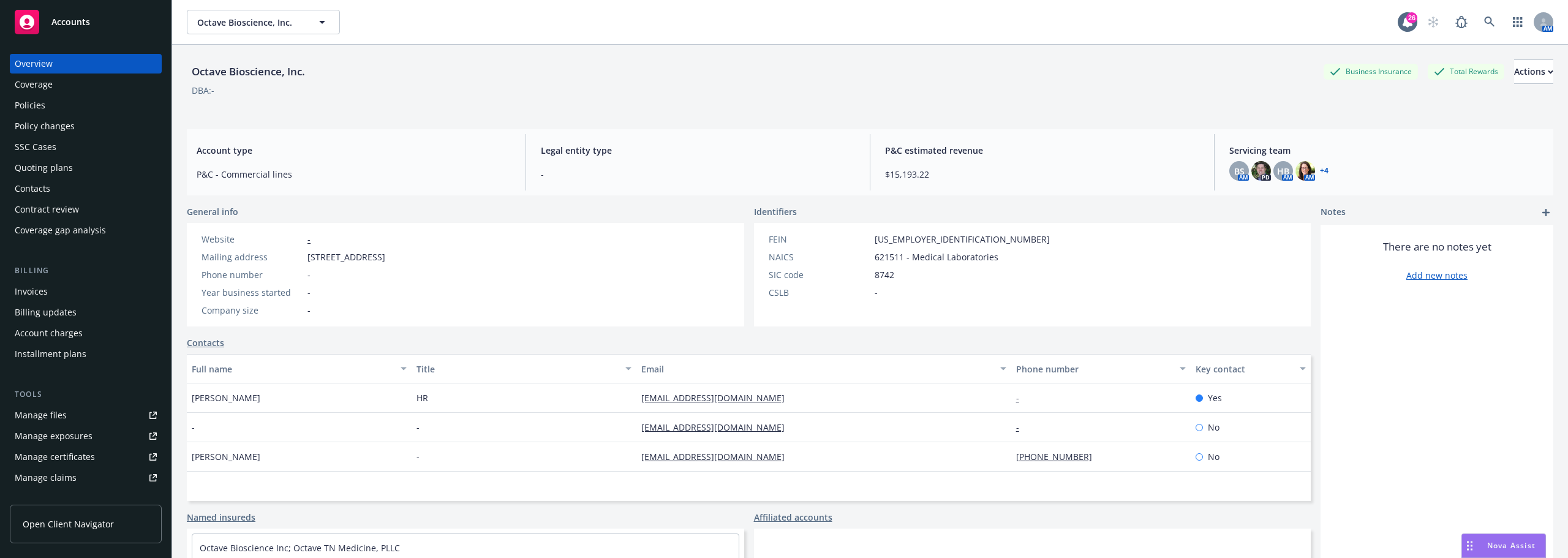
click at [929, 184] on div "P&C estimated revenue $15,193.22" at bounding box center [1042, 161] width 334 height 56
click at [930, 178] on span "$15,193.22" at bounding box center [1042, 174] width 314 height 13
click at [933, 169] on span "$15,193.22" at bounding box center [1042, 174] width 314 height 13
click at [926, 174] on span "$15,193.22" at bounding box center [1042, 174] width 314 height 13
click at [1260, 170] on img at bounding box center [1261, 171] width 19 height 19
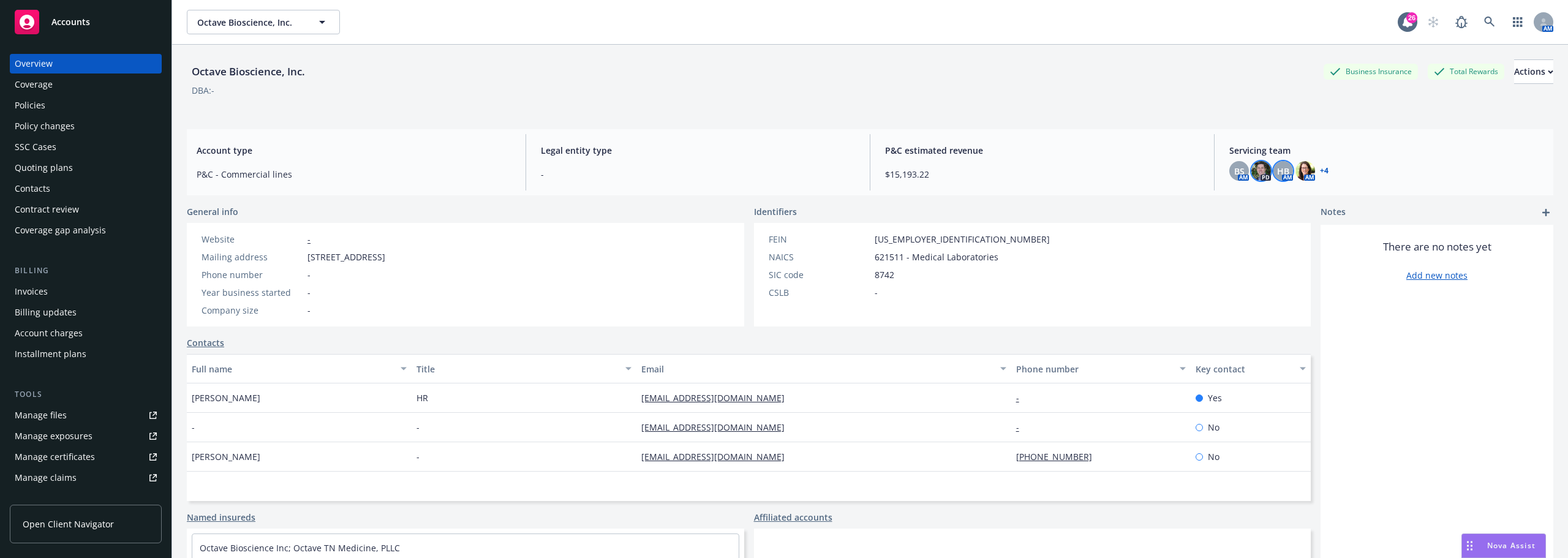
click at [1279, 179] on div "HB" at bounding box center [1283, 171] width 19 height 19
click at [1235, 175] on span "BS" at bounding box center [1239, 171] width 11 height 13
click at [253, 23] on span "Octave Bioscience, Inc." at bounding box center [250, 23] width 106 height 13
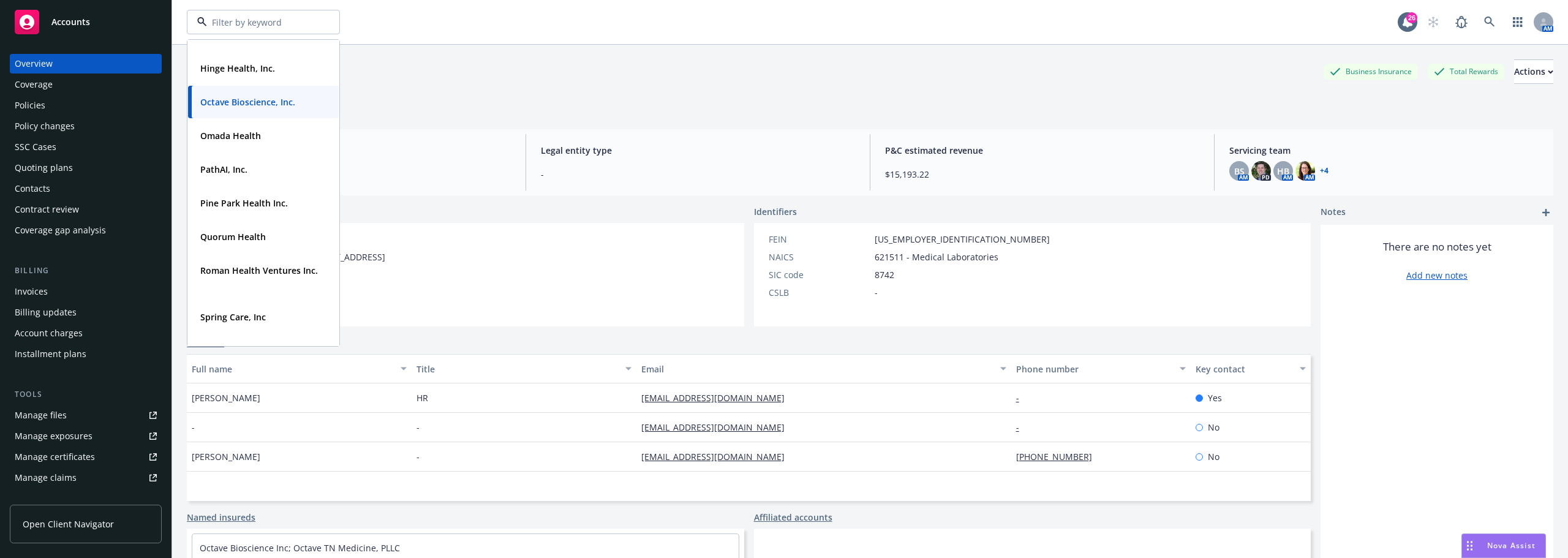
scroll to position [307, 0]
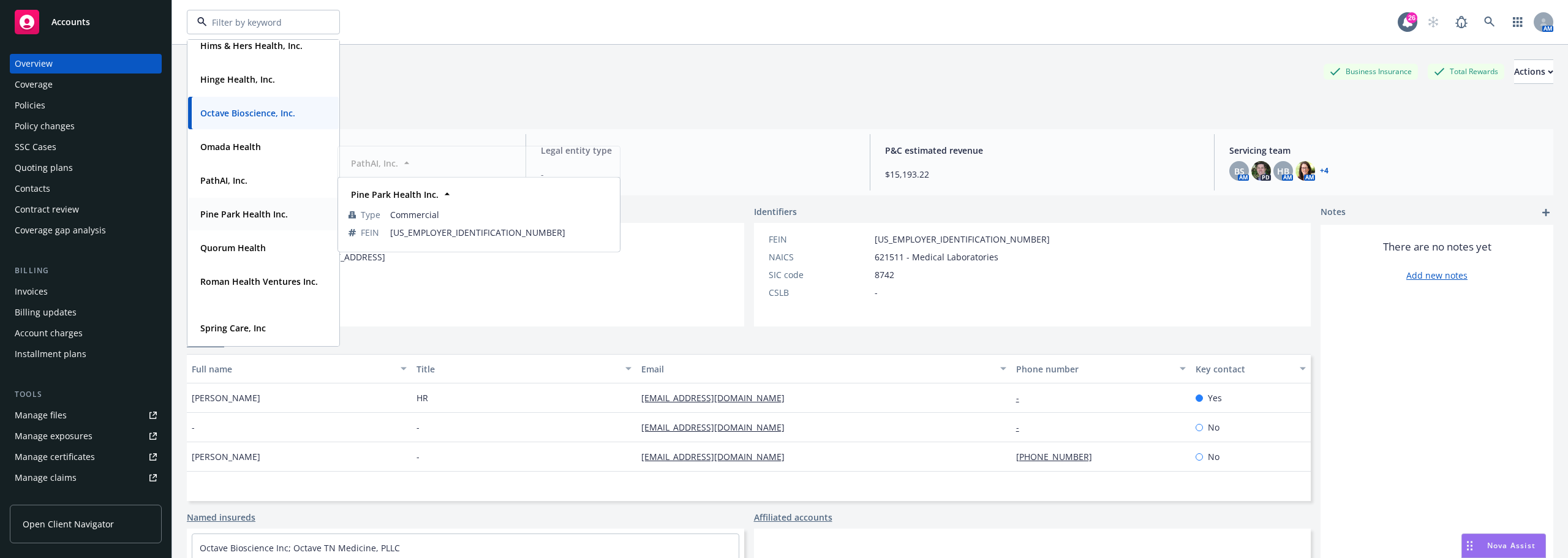
click at [238, 206] on div "Pine Park Health Inc." at bounding box center [243, 214] width 95 height 18
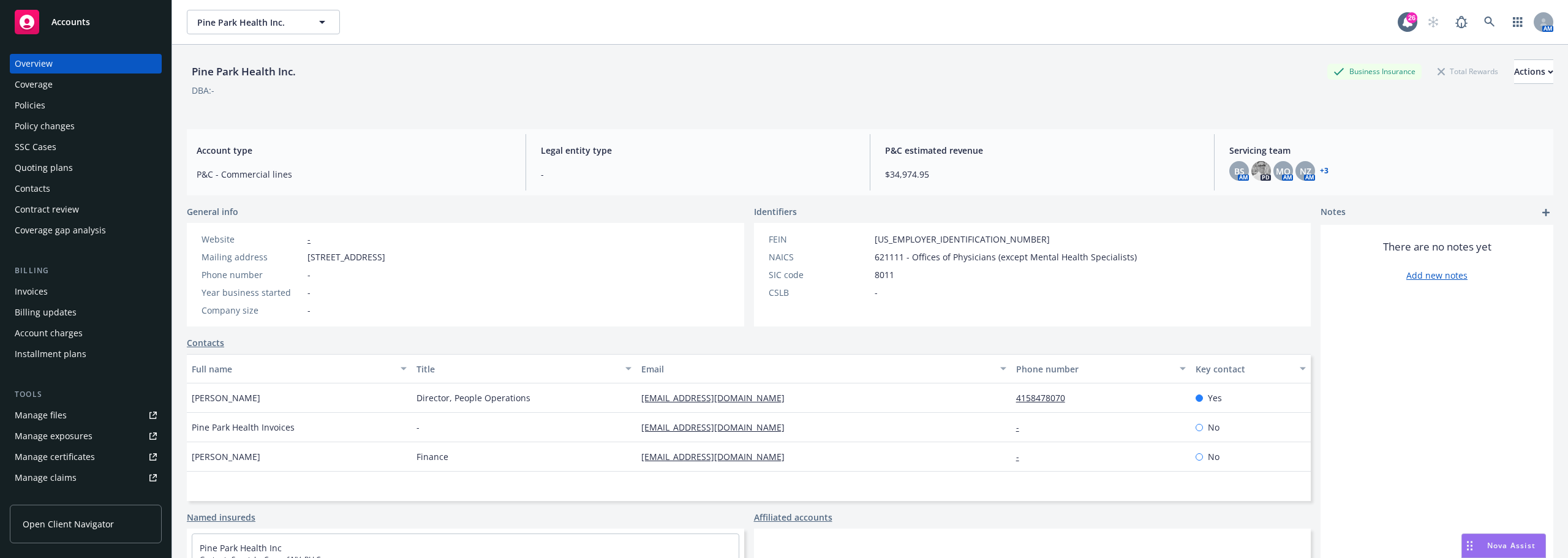
click at [41, 103] on div "Policies" at bounding box center [30, 105] width 31 height 19
